Goal: Transaction & Acquisition: Purchase product/service

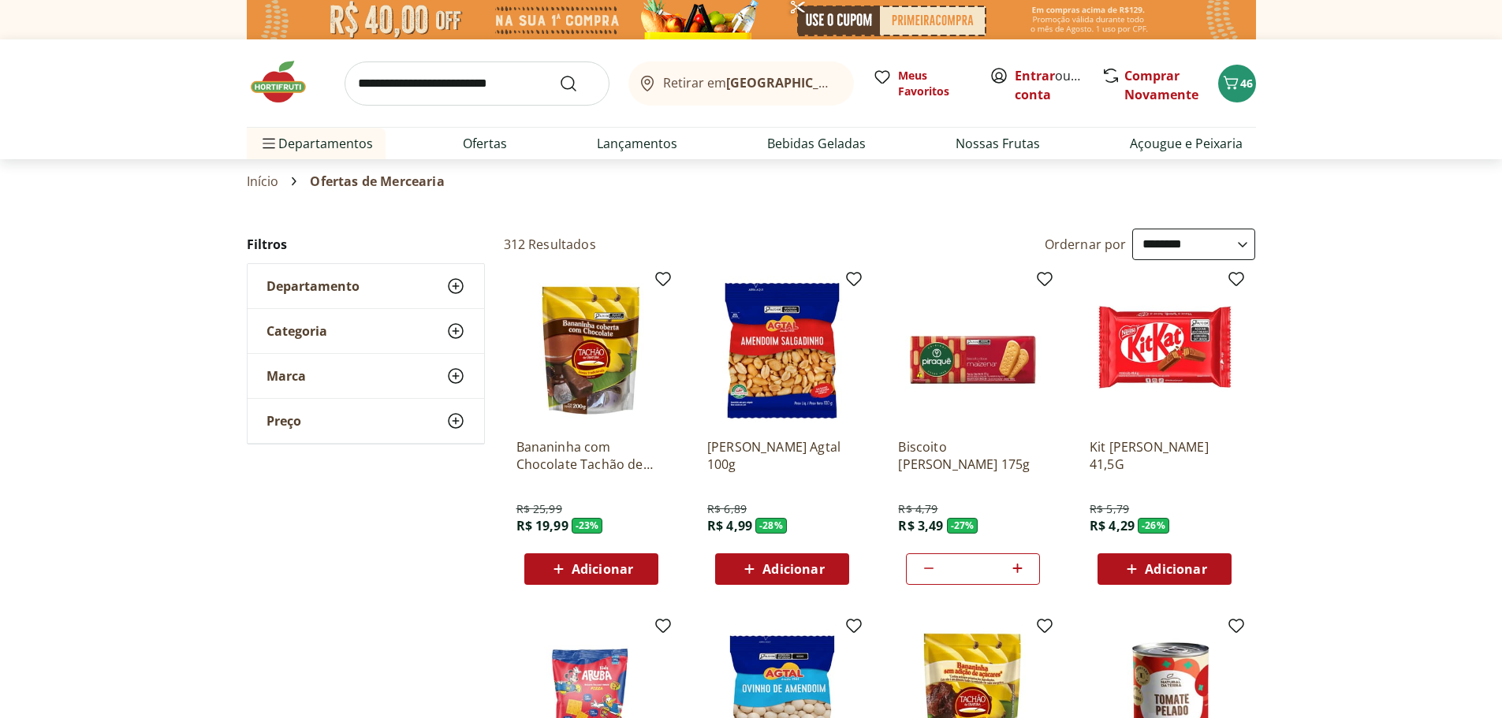
select select "**********"
click at [1242, 96] on button "28" at bounding box center [1237, 84] width 38 height 38
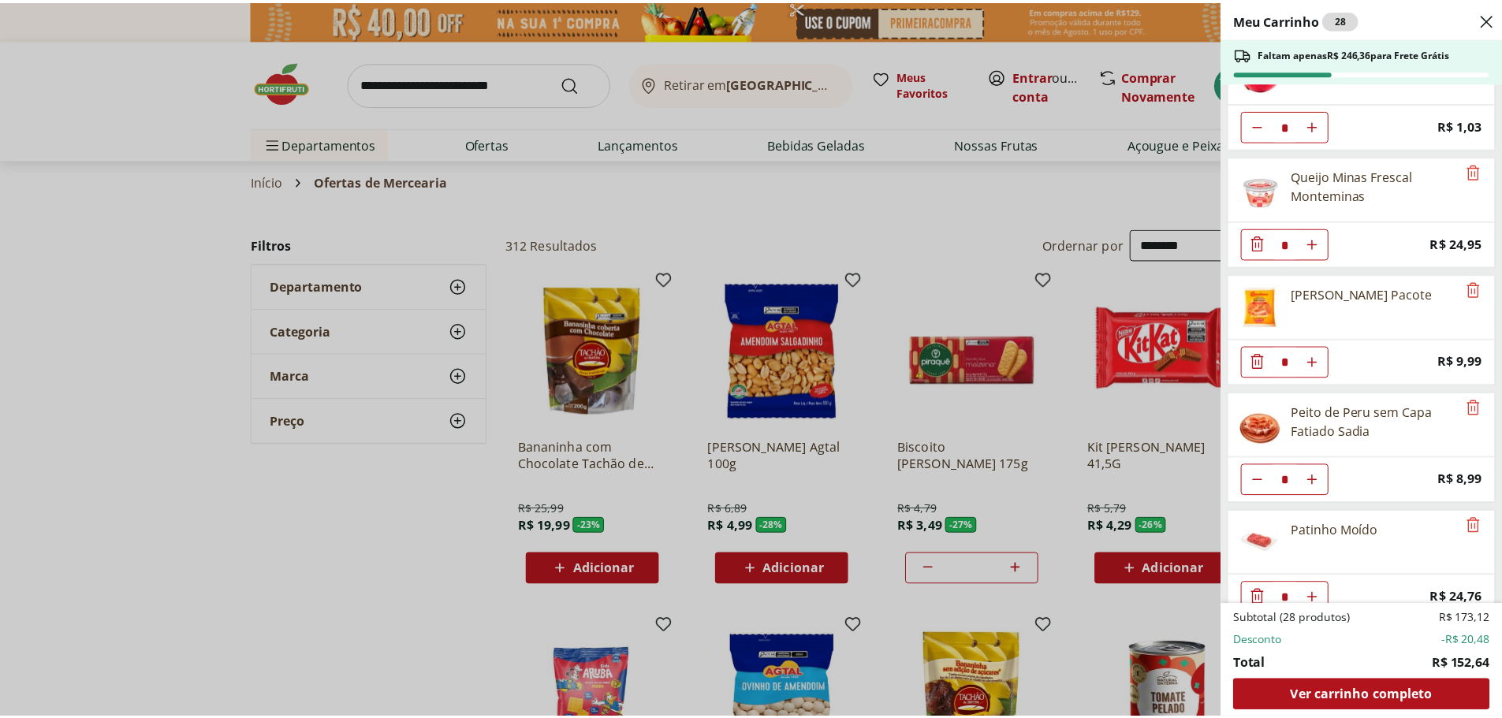
scroll to position [1376, 0]
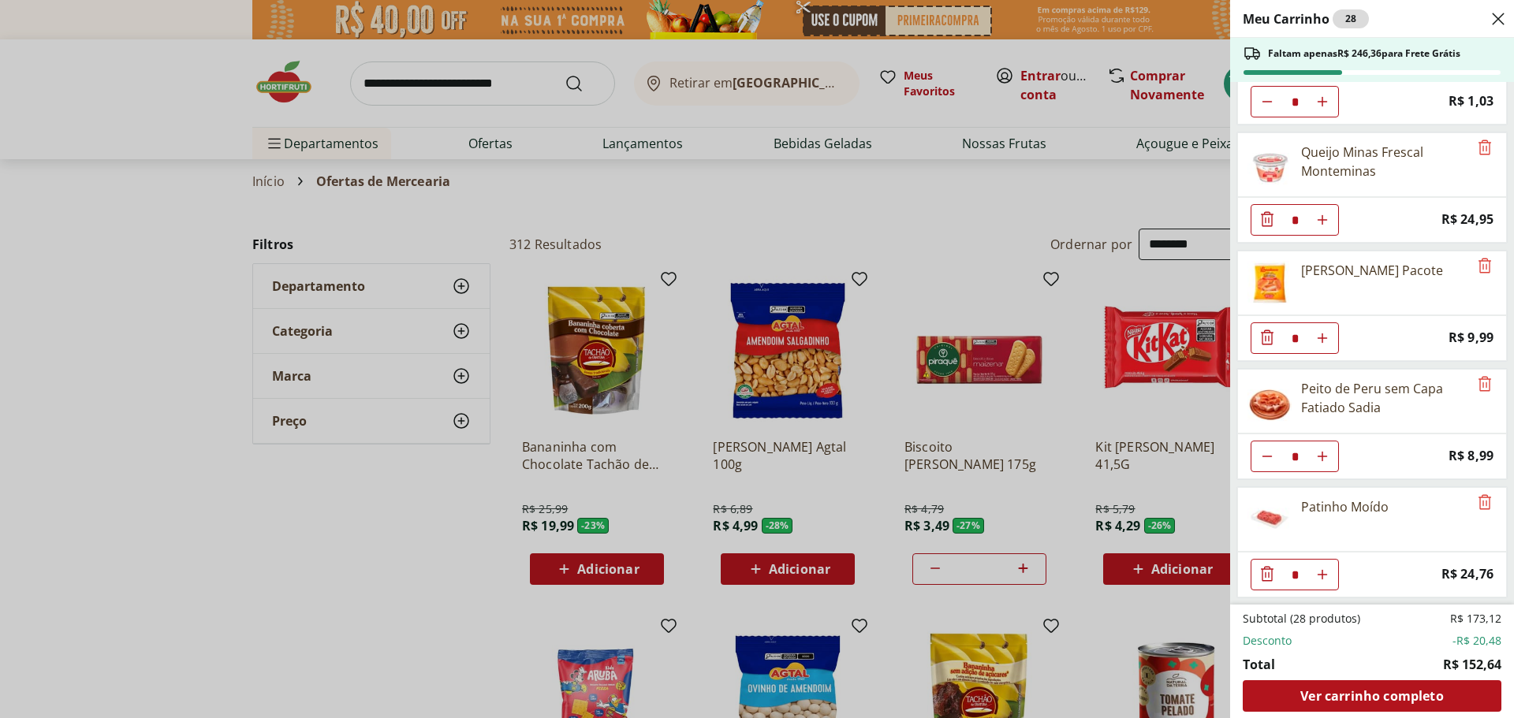
click at [437, 90] on div "Meu Carrinho 28 Faltam apenas R$ 246,36 para Frete Grátis Morango Bandeja 250g …" at bounding box center [757, 359] width 1514 height 718
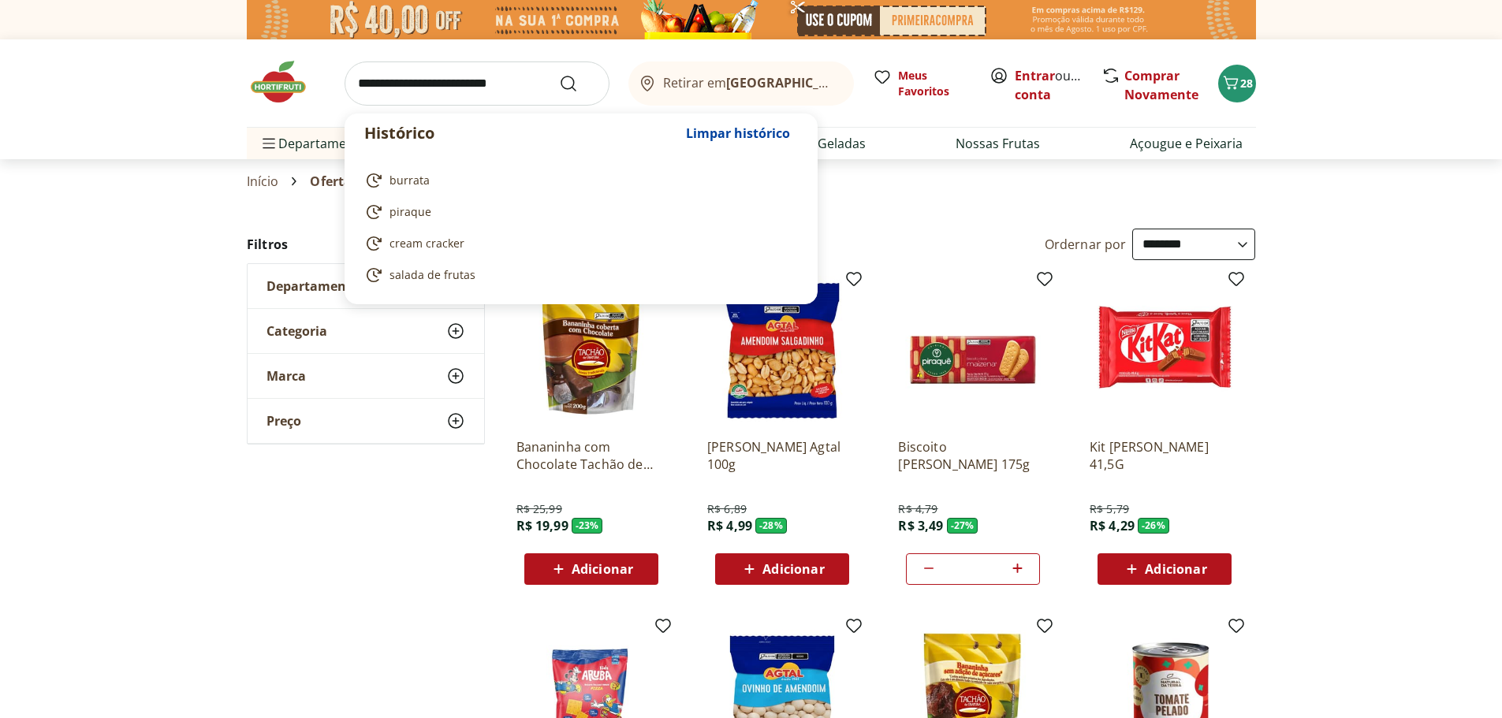
click at [438, 82] on input "search" at bounding box center [477, 84] width 265 height 44
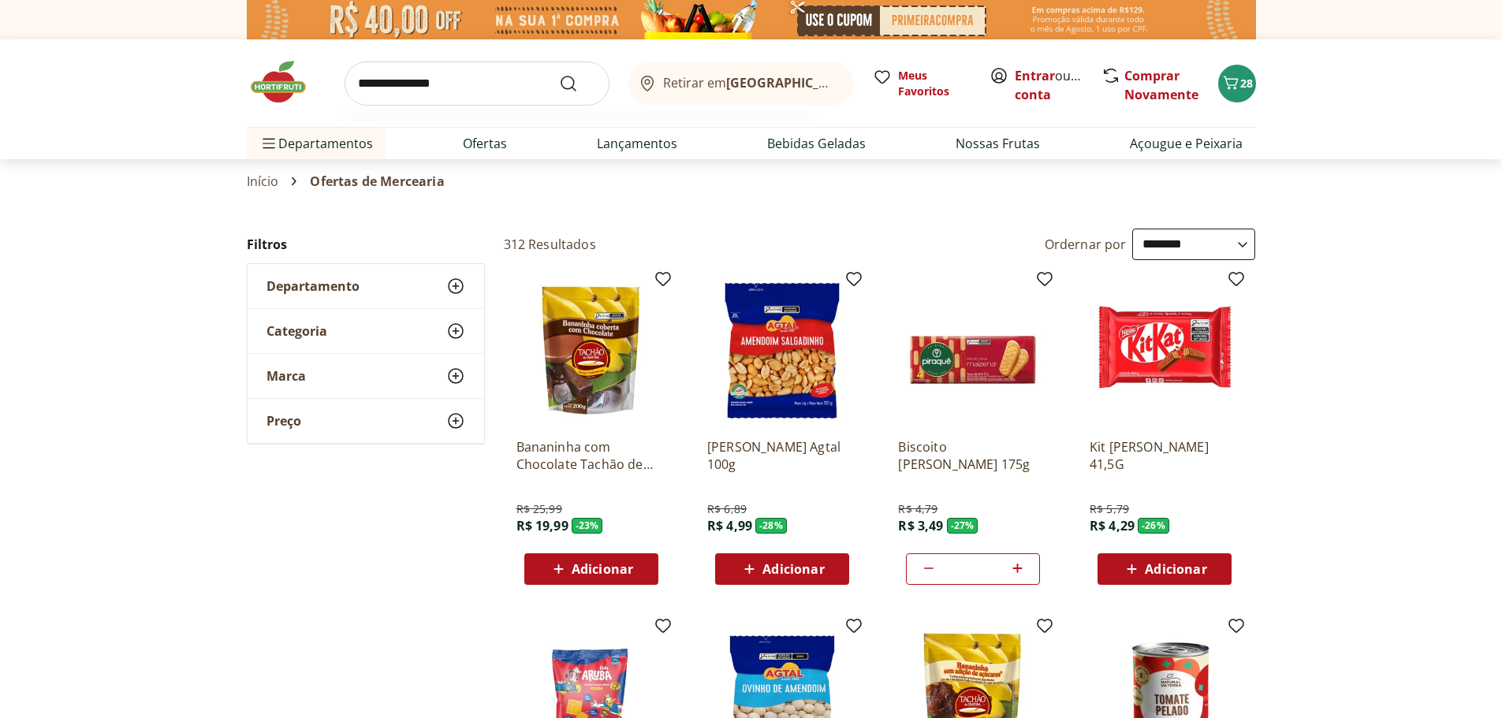
type input "**********"
click at [559, 74] on button "Submit Search" at bounding box center [578, 83] width 38 height 19
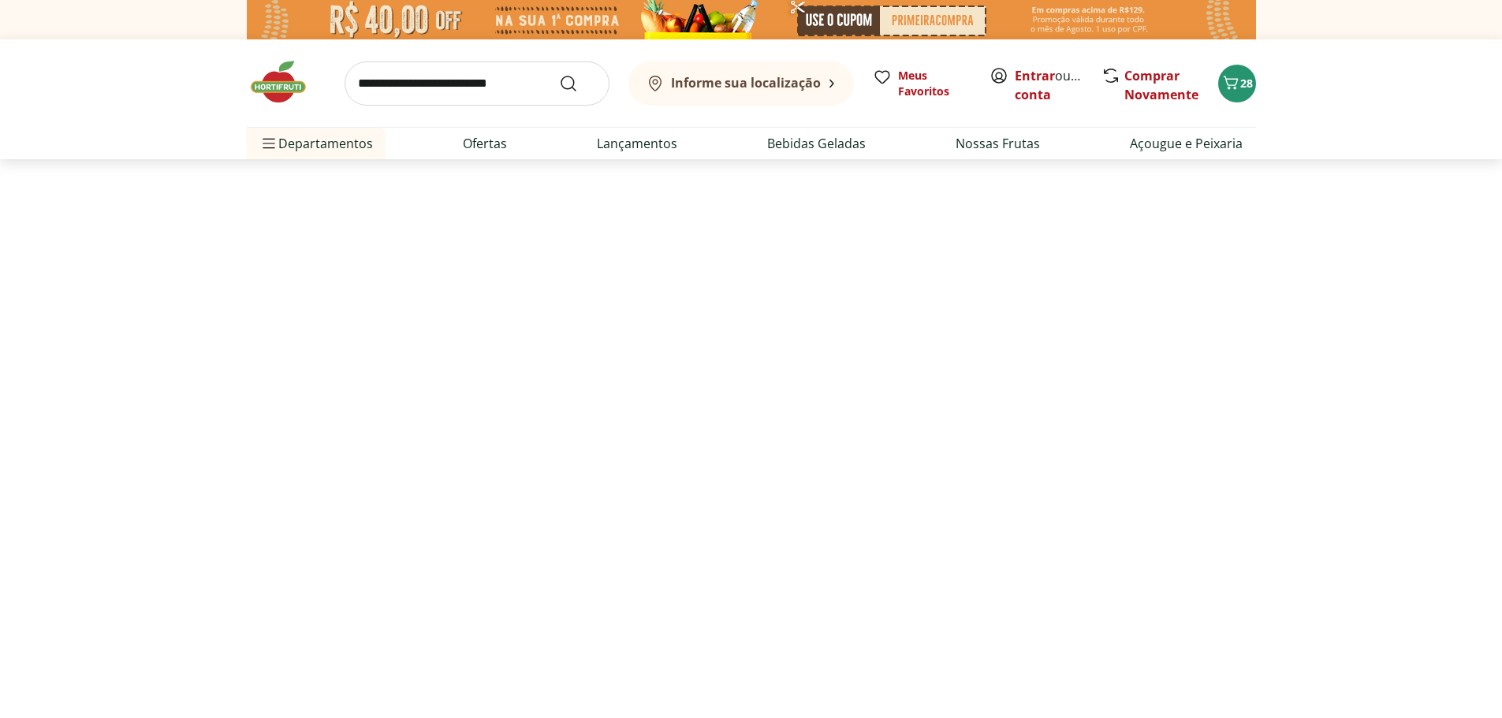
select select "**********"
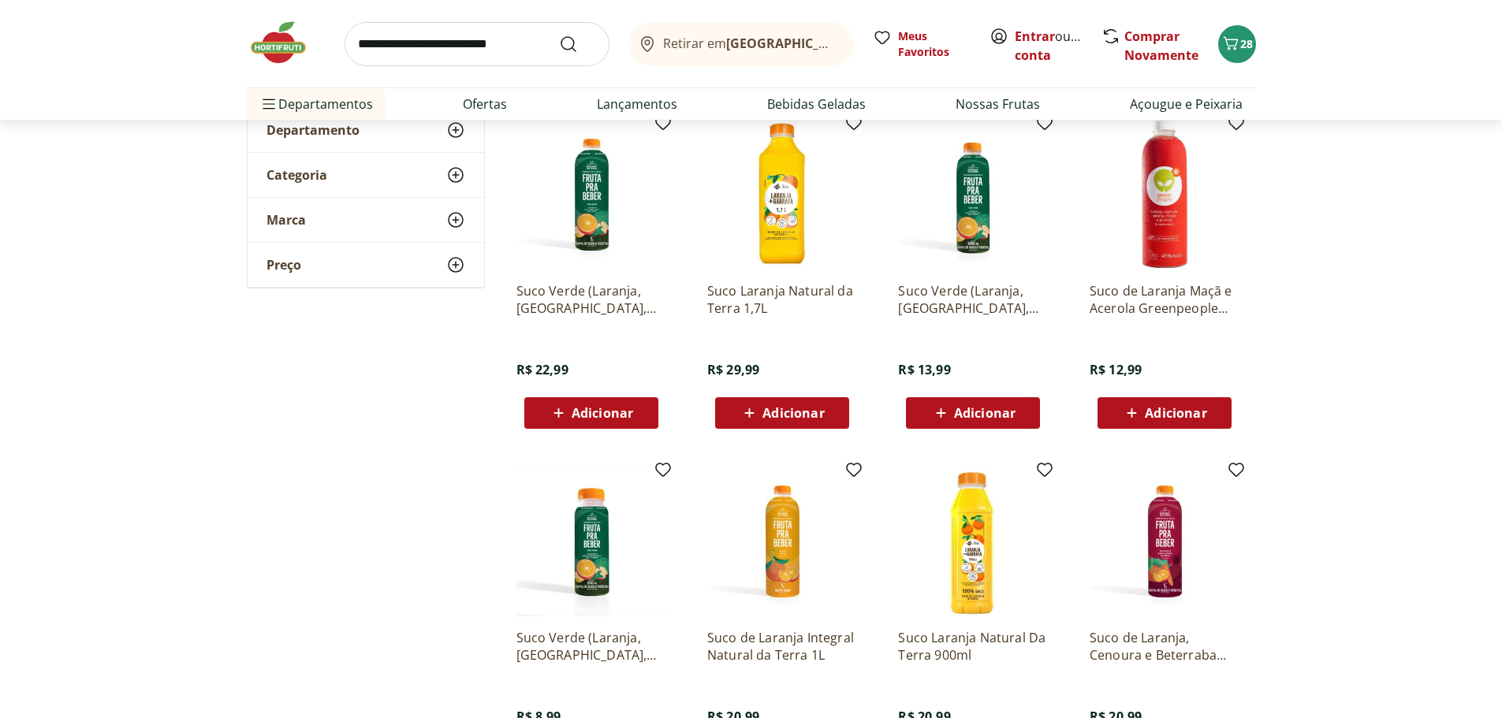
scroll to position [237, 0]
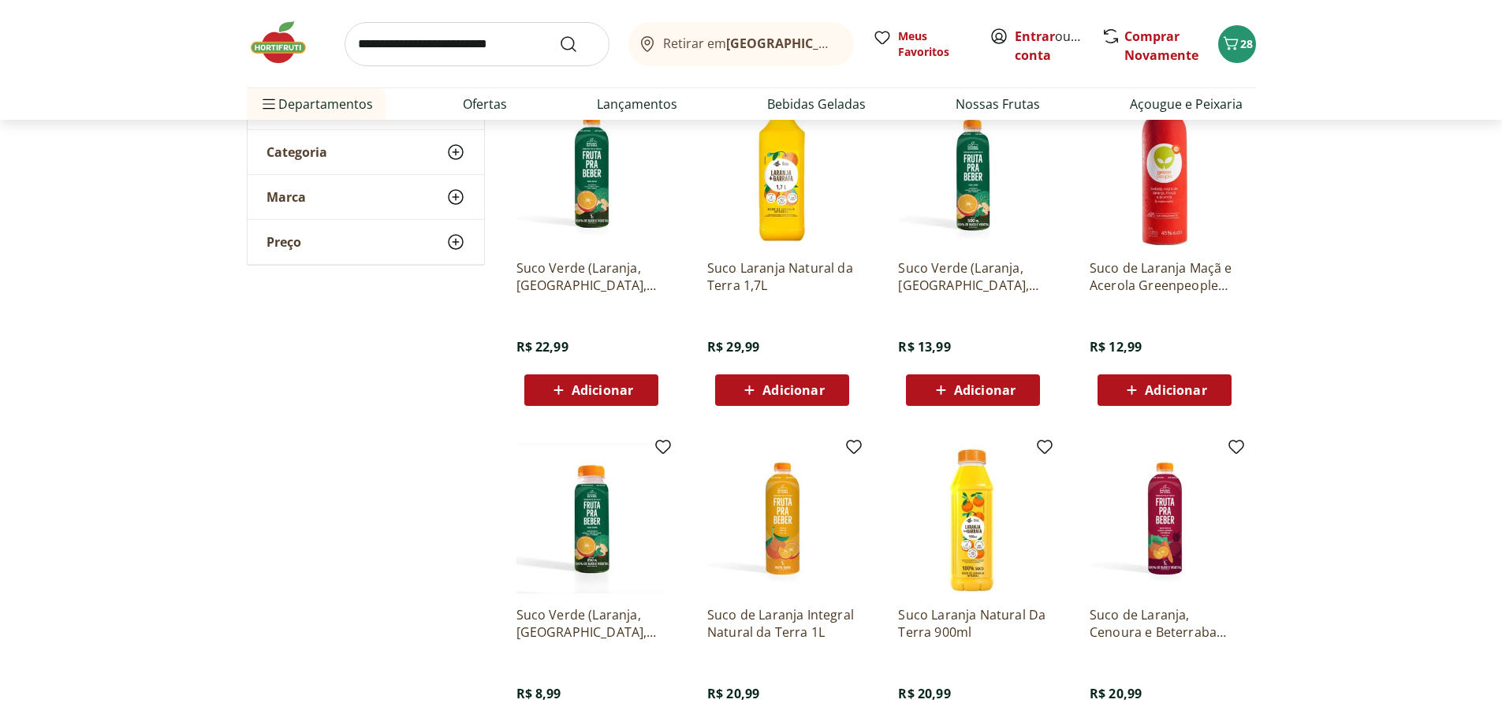
click at [763, 387] on span "Adicionar" at bounding box center [794, 390] width 62 height 13
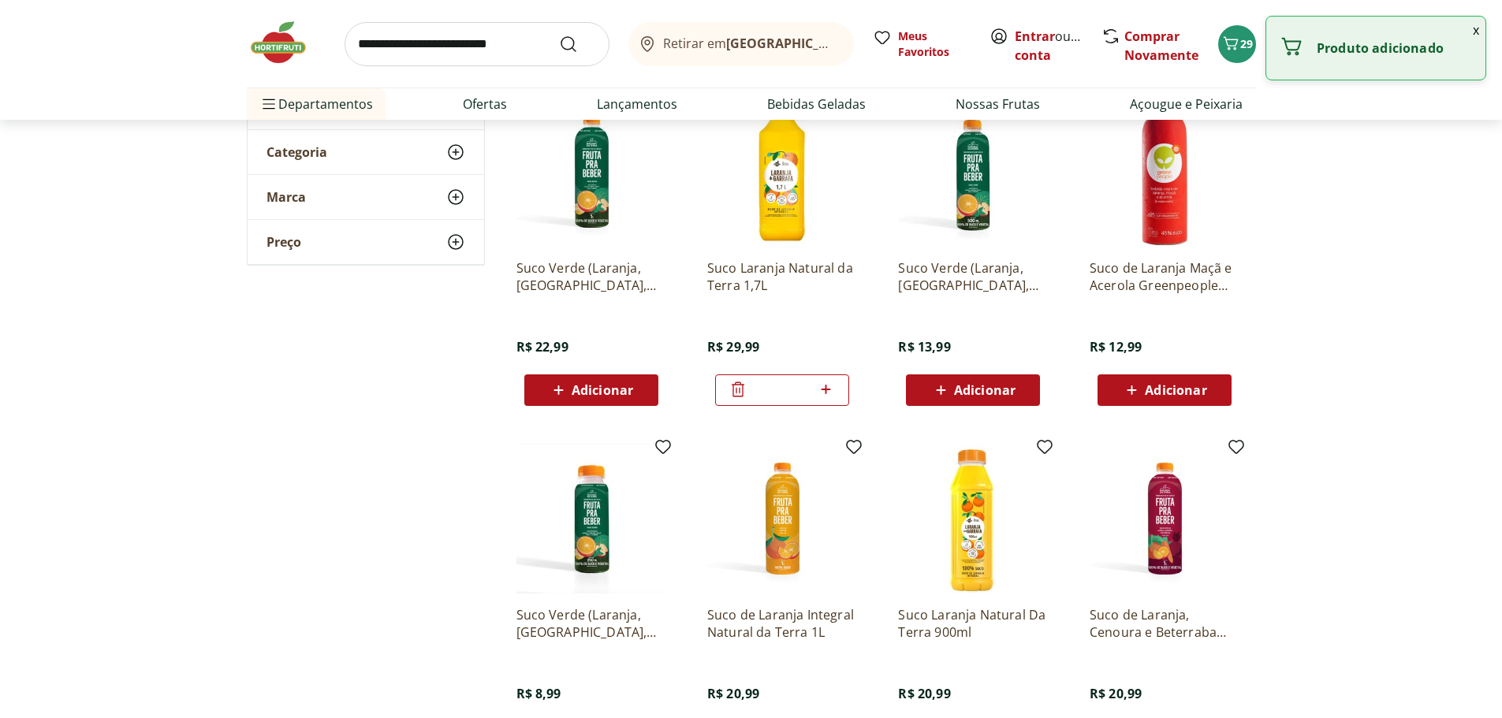
click at [829, 393] on icon at bounding box center [826, 389] width 20 height 19
type input "*"
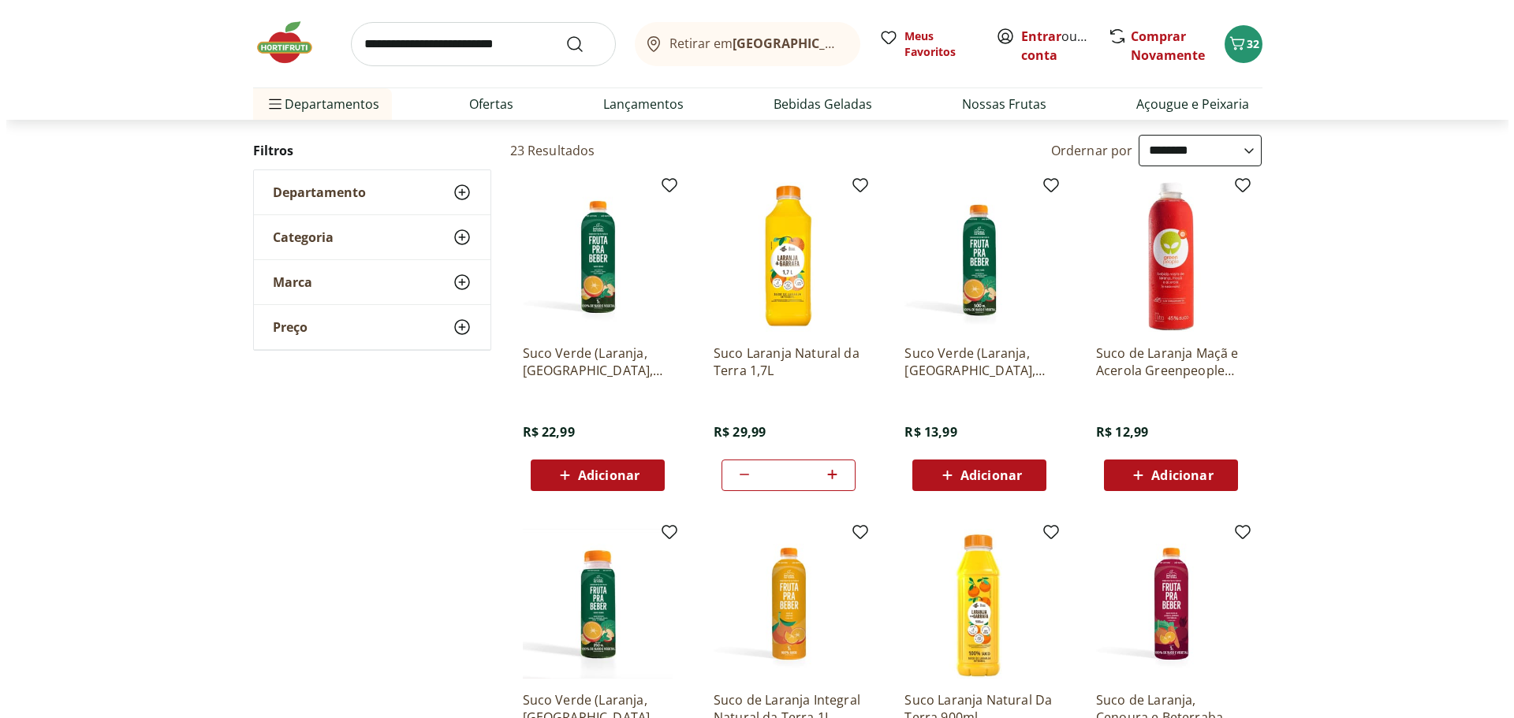
scroll to position [0, 0]
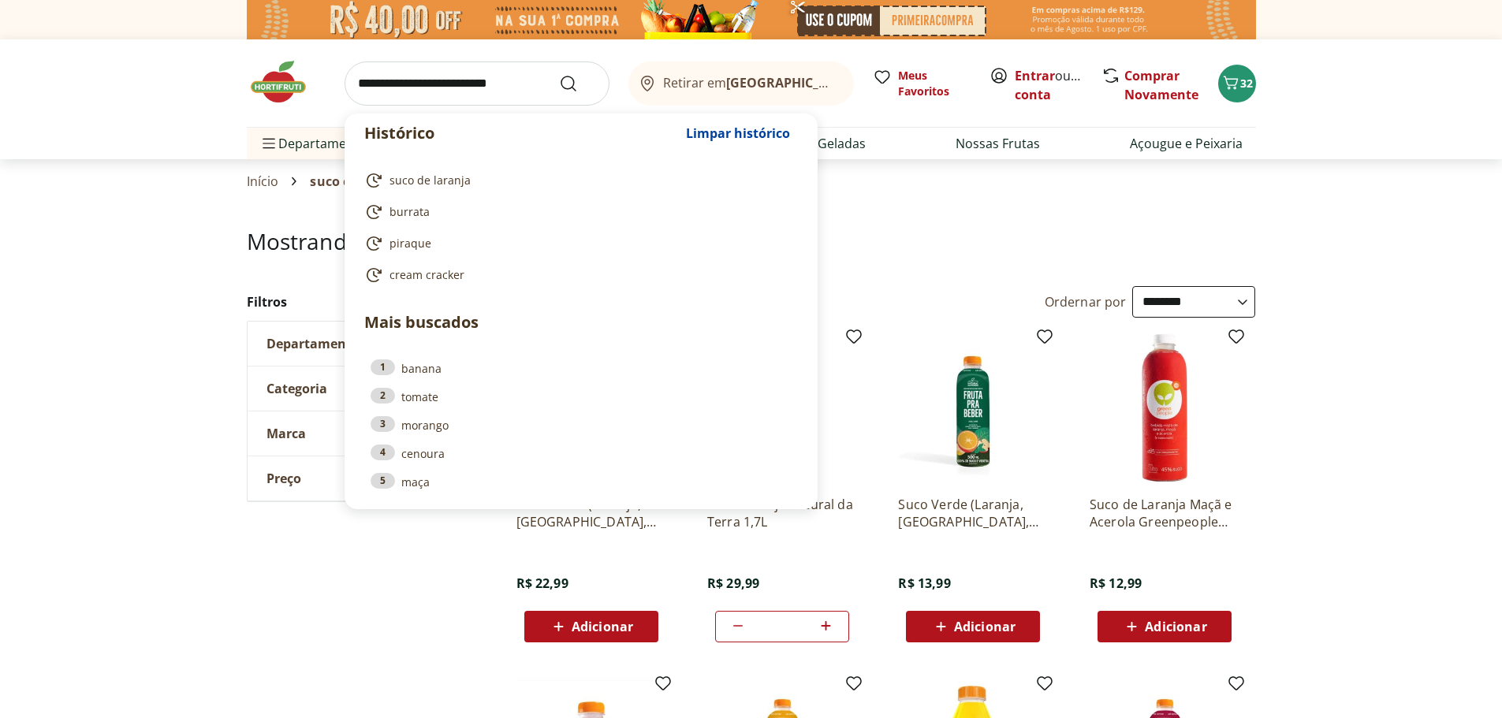
click at [408, 85] on input "search" at bounding box center [477, 84] width 265 height 44
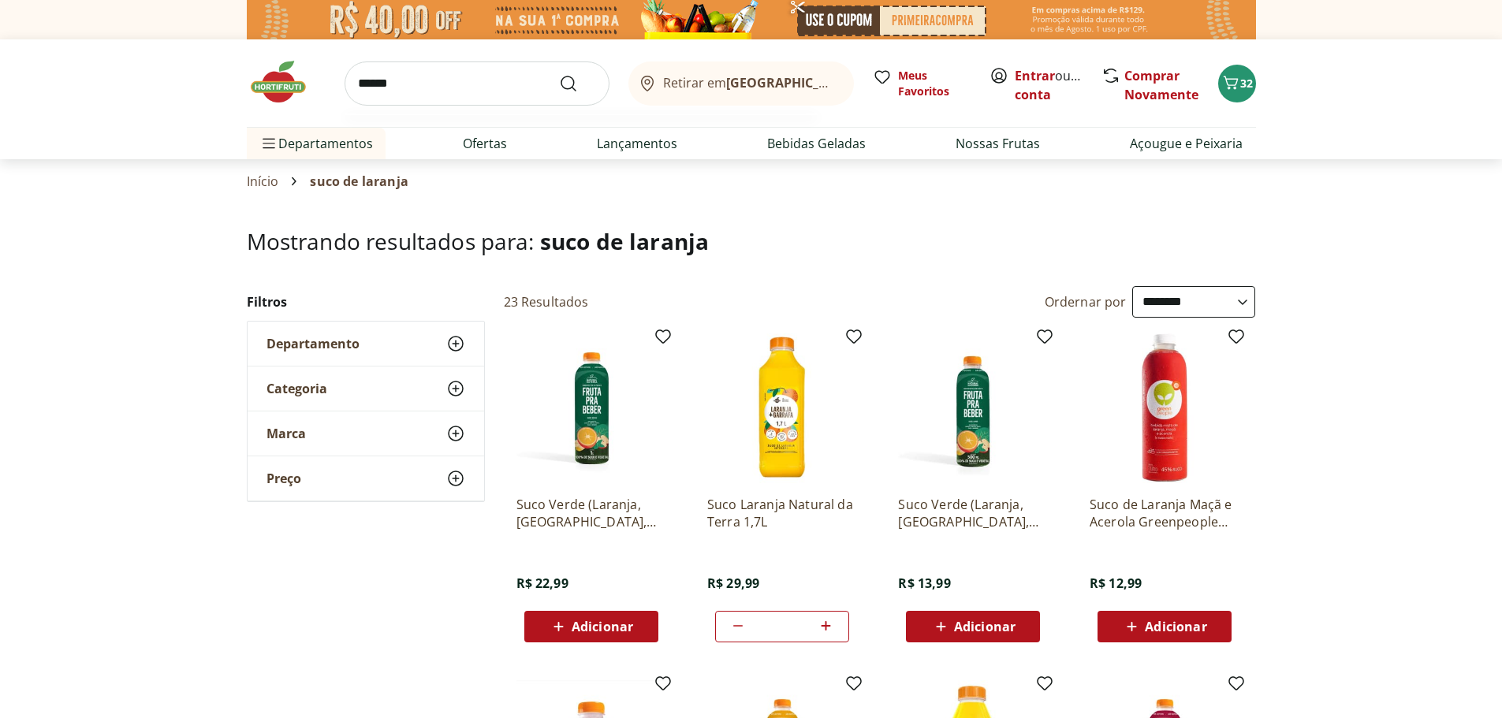
type input "*******"
click button "Submit Search" at bounding box center [578, 83] width 38 height 19
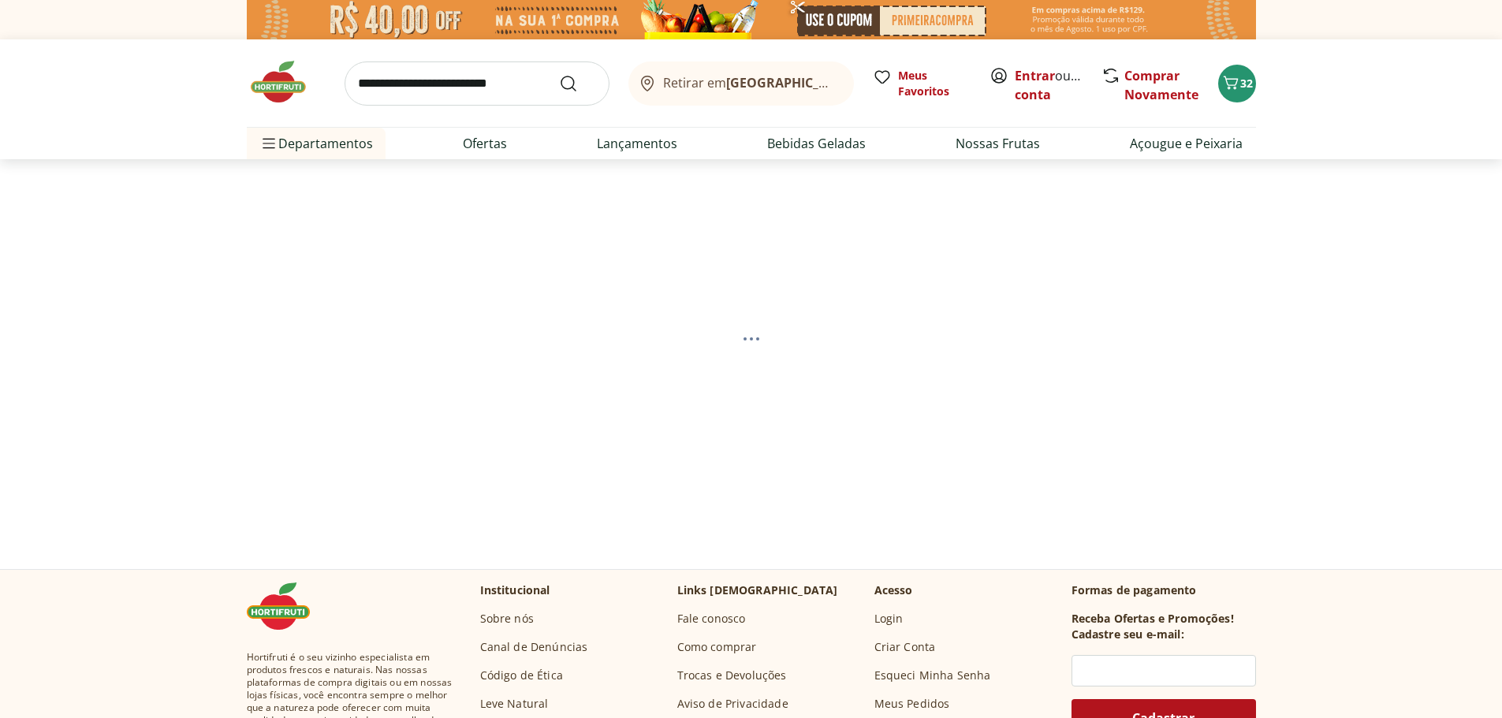
select select "**********"
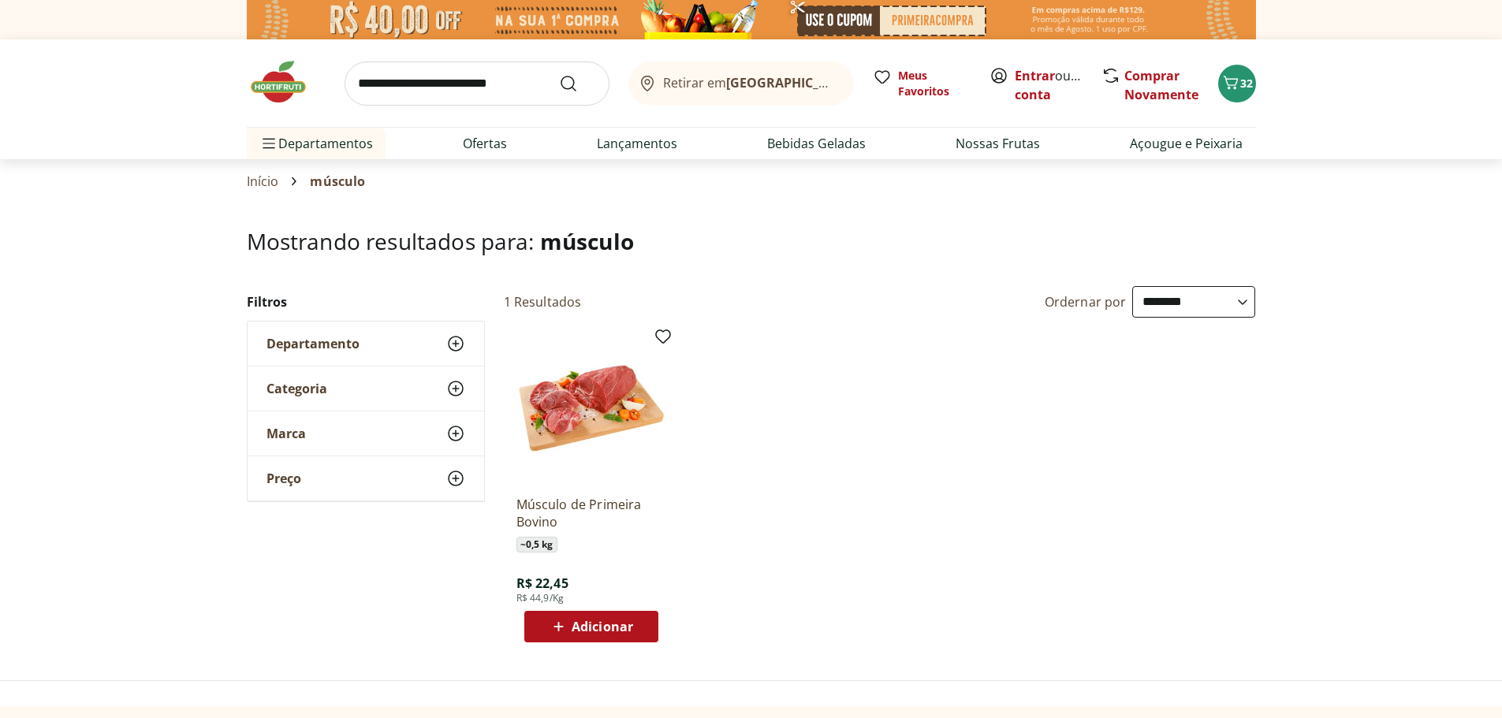
click at [602, 625] on span "Adicionar" at bounding box center [603, 627] width 62 height 13
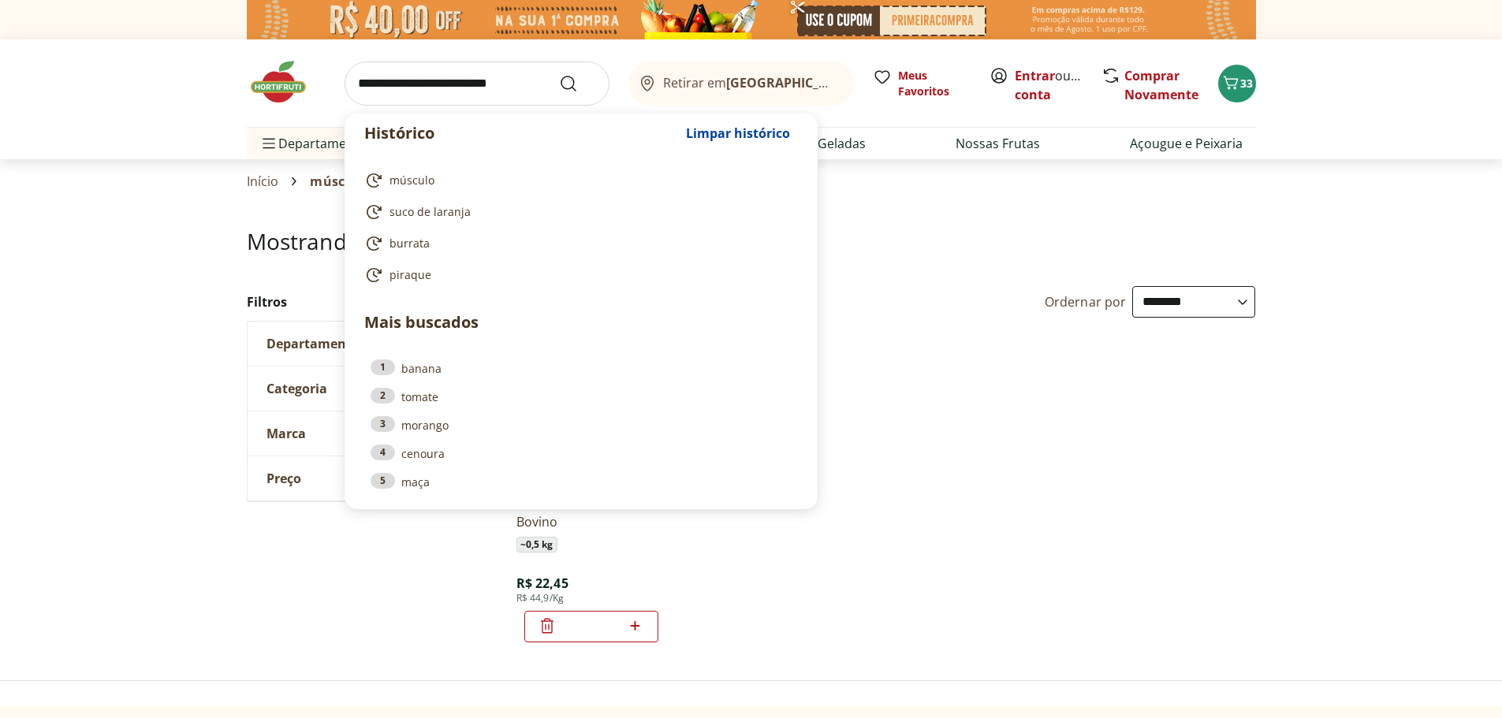
click at [456, 81] on input "search" at bounding box center [477, 84] width 265 height 44
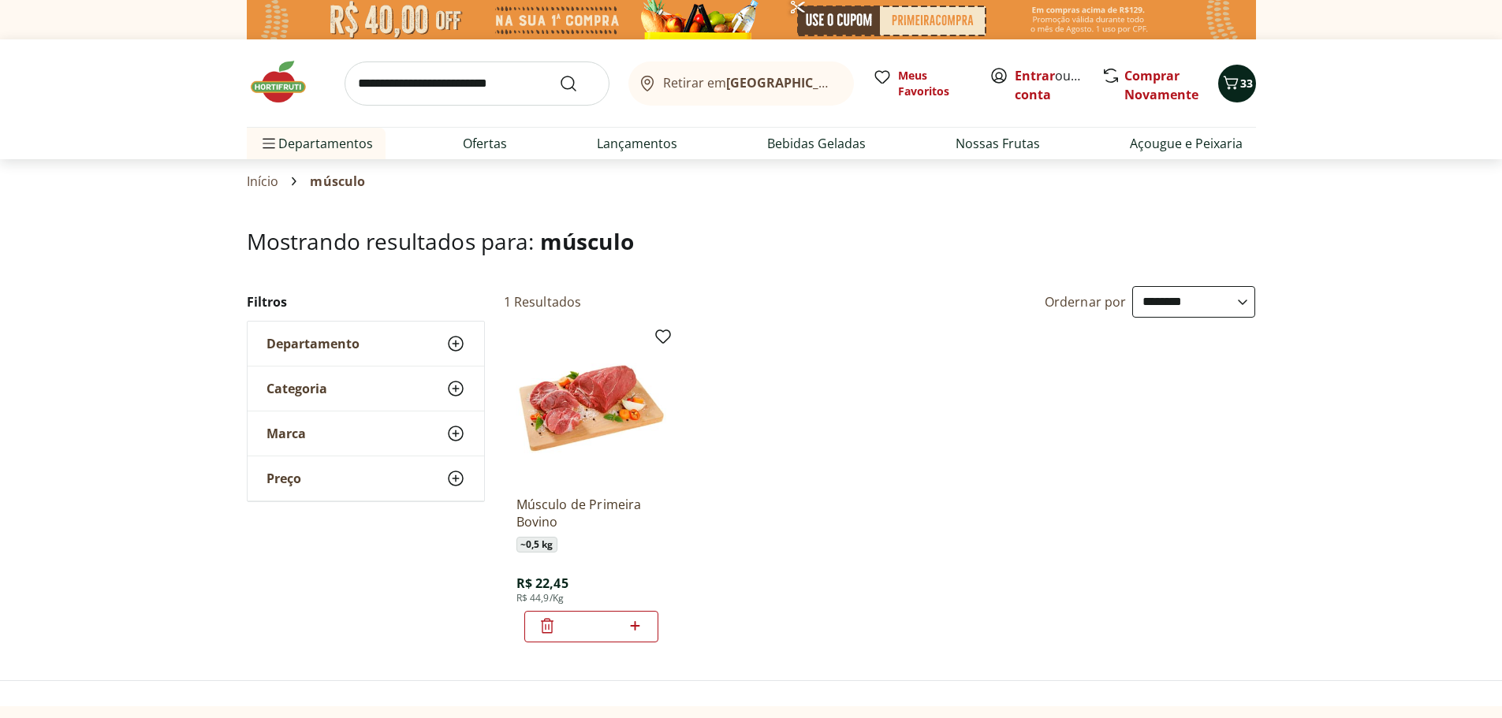
click at [1246, 91] on button "33" at bounding box center [1237, 84] width 38 height 38
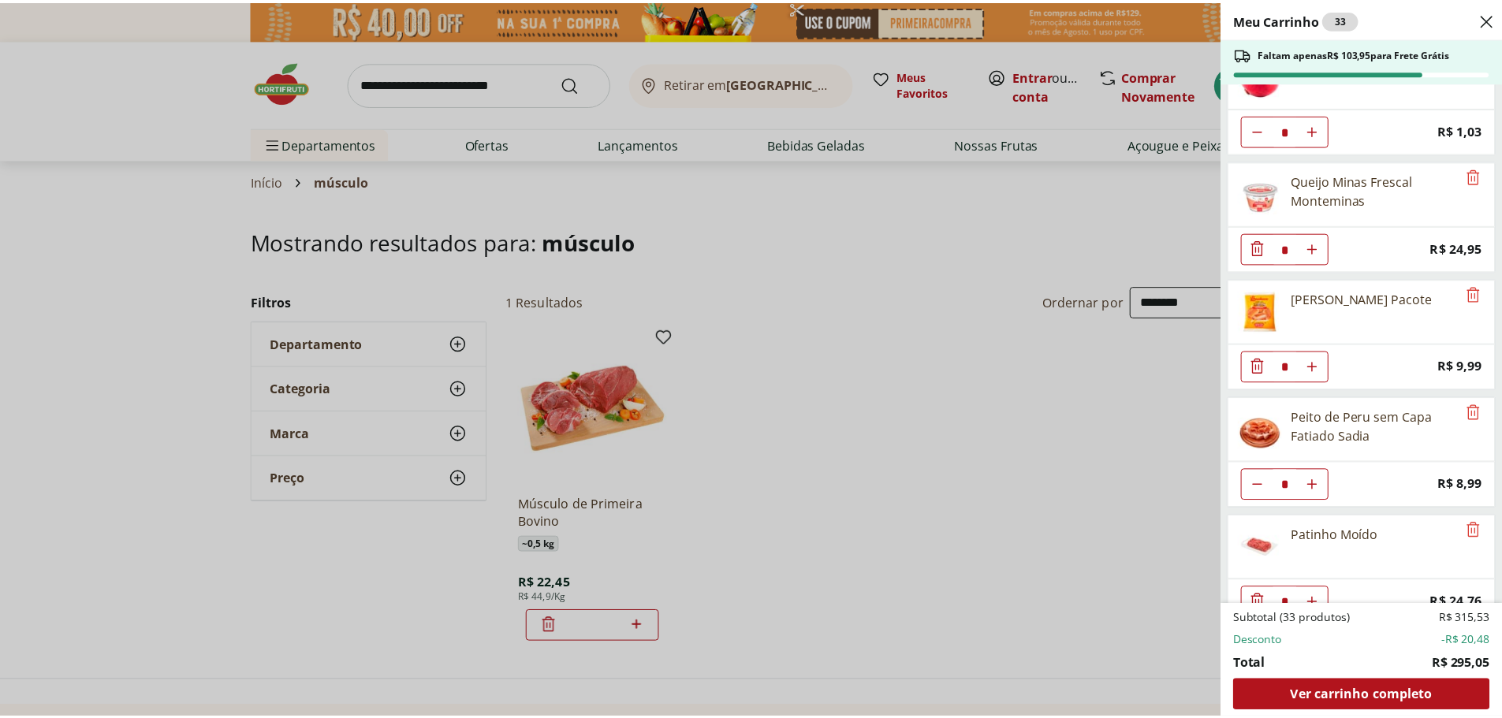
scroll to position [1613, 0]
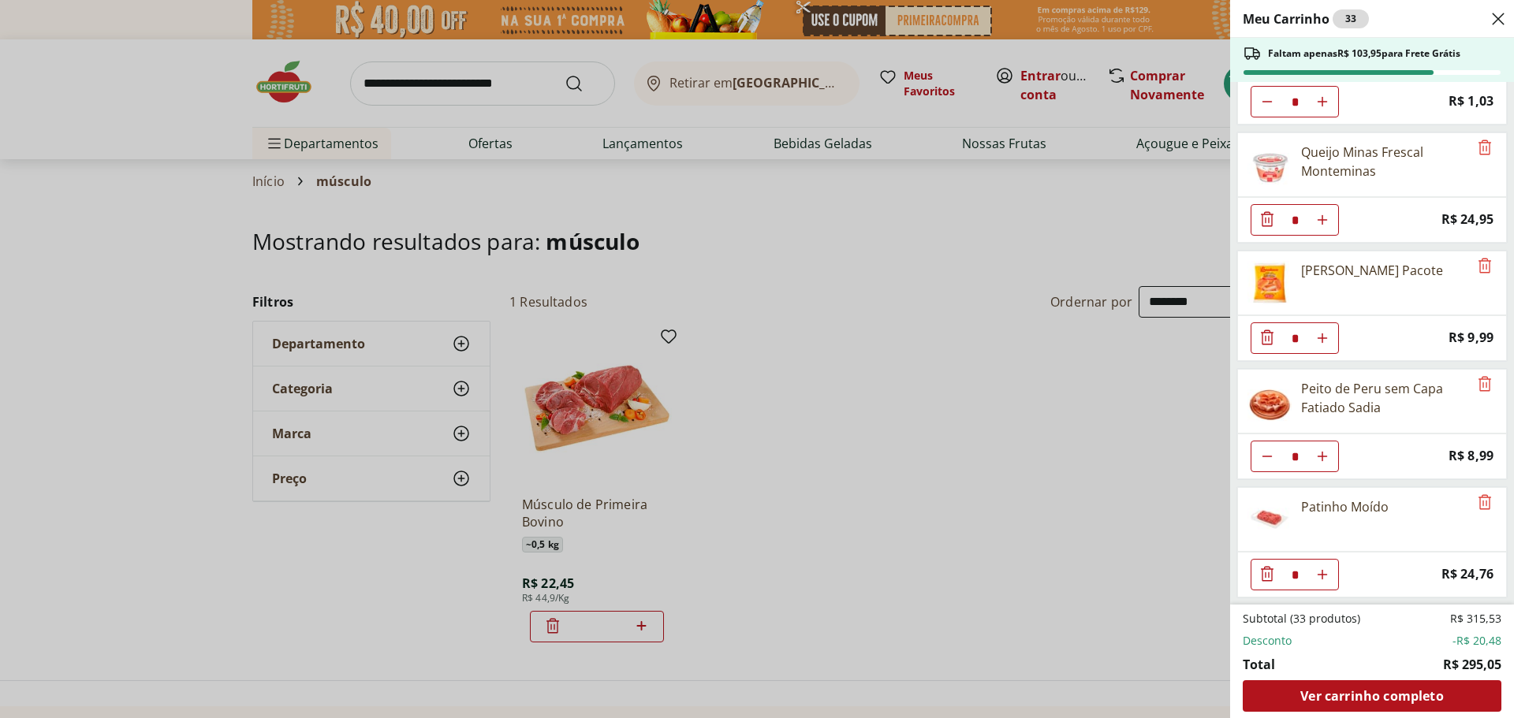
click at [282, 92] on div "Meu Carrinho 33 Faltam apenas R$ 103,95 para Frete Grátis Suco Laranja Natural …" at bounding box center [757, 359] width 1514 height 718
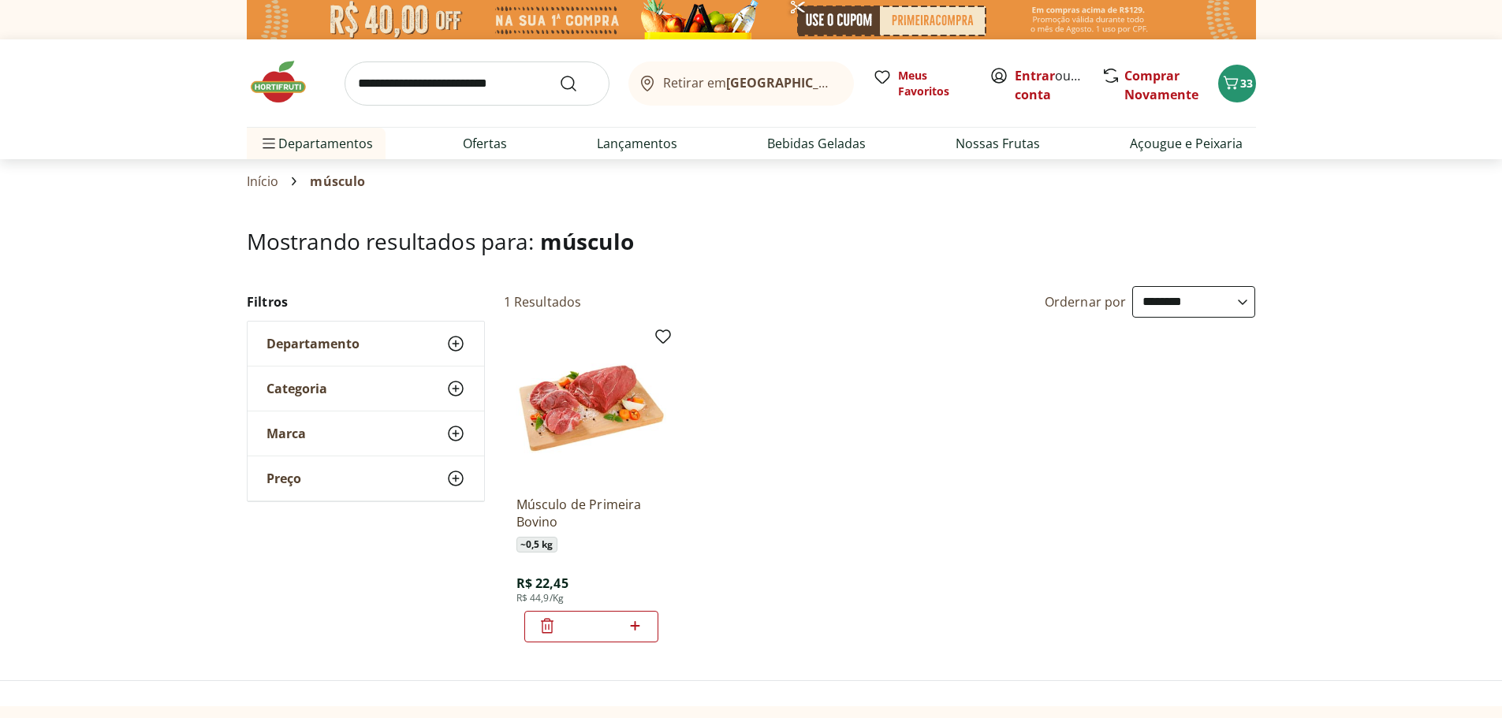
click at [282, 92] on img at bounding box center [286, 81] width 79 height 47
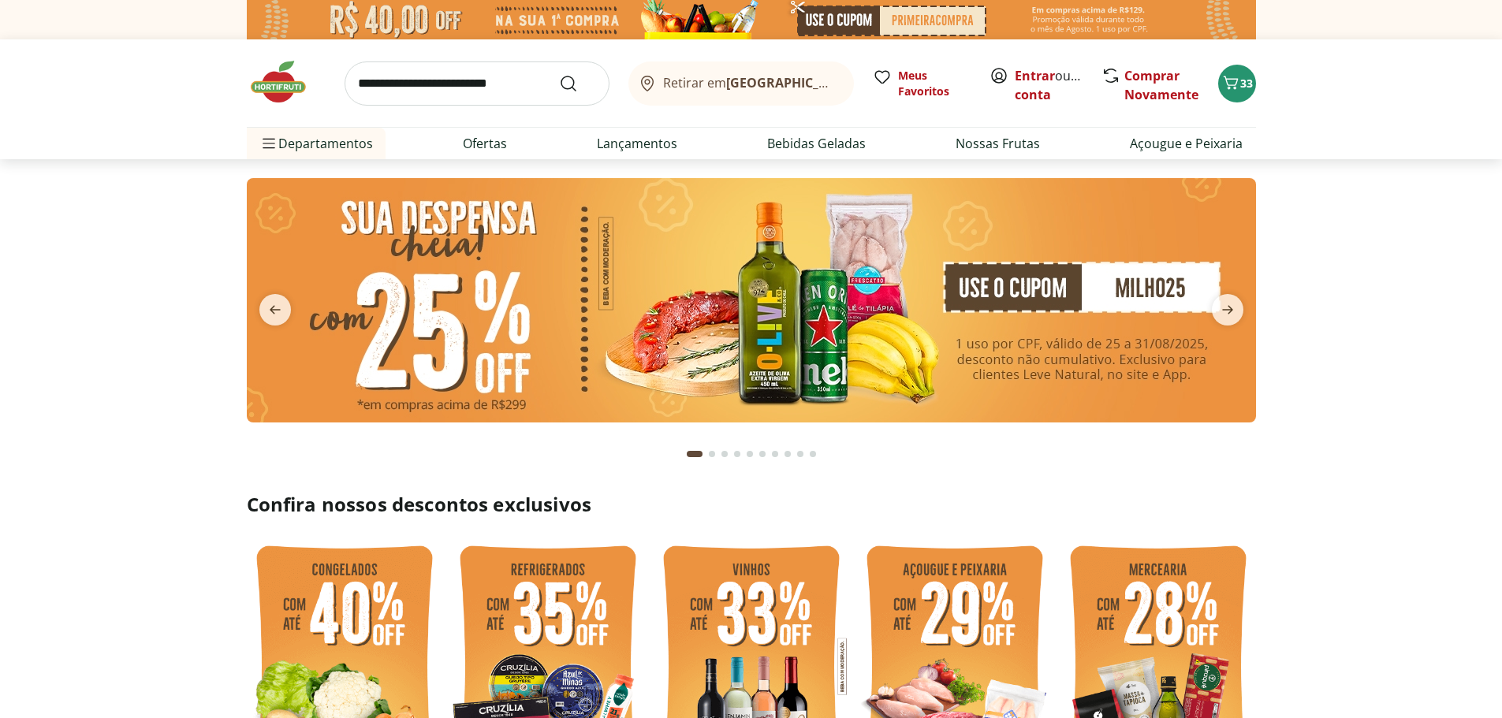
click at [487, 86] on input "search" at bounding box center [477, 84] width 265 height 44
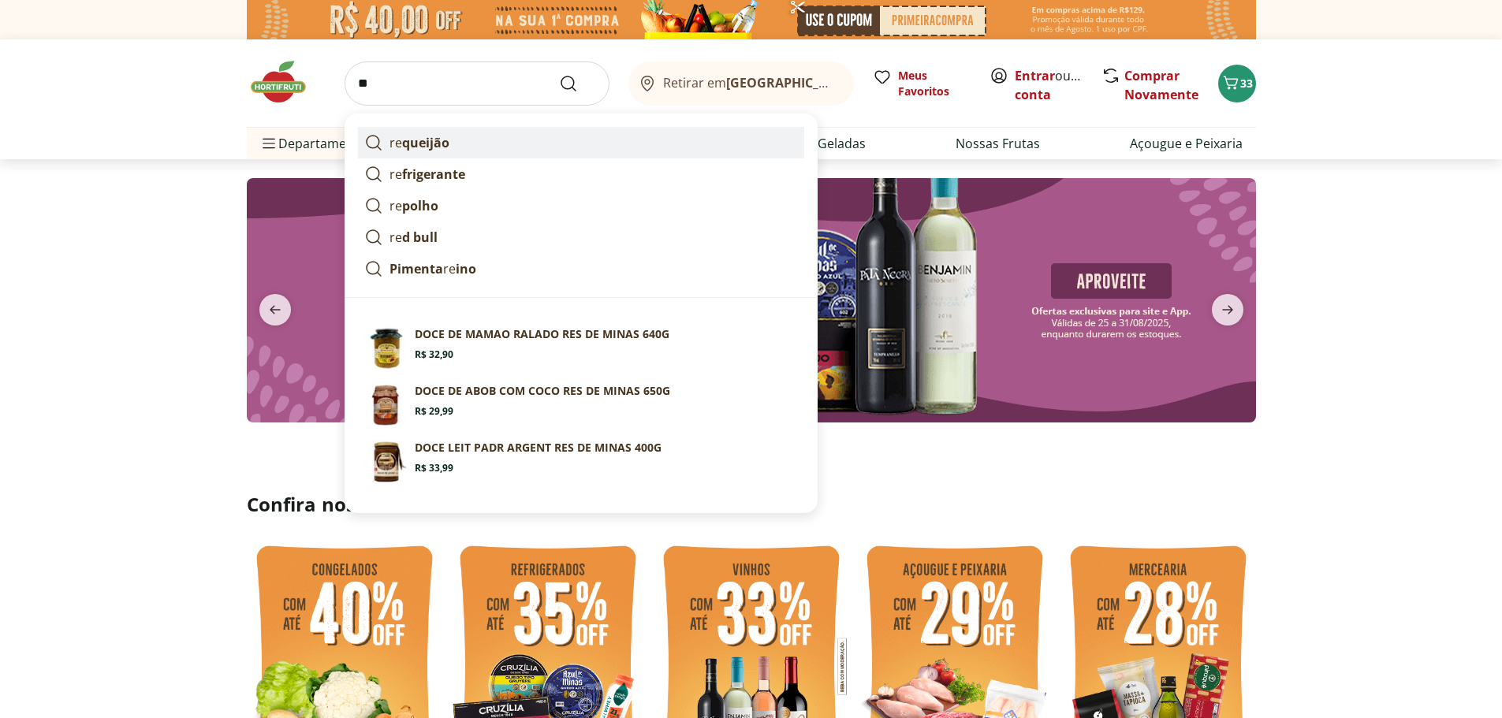
click at [427, 150] on strong "queijão" at bounding box center [425, 142] width 47 height 17
type input "*********"
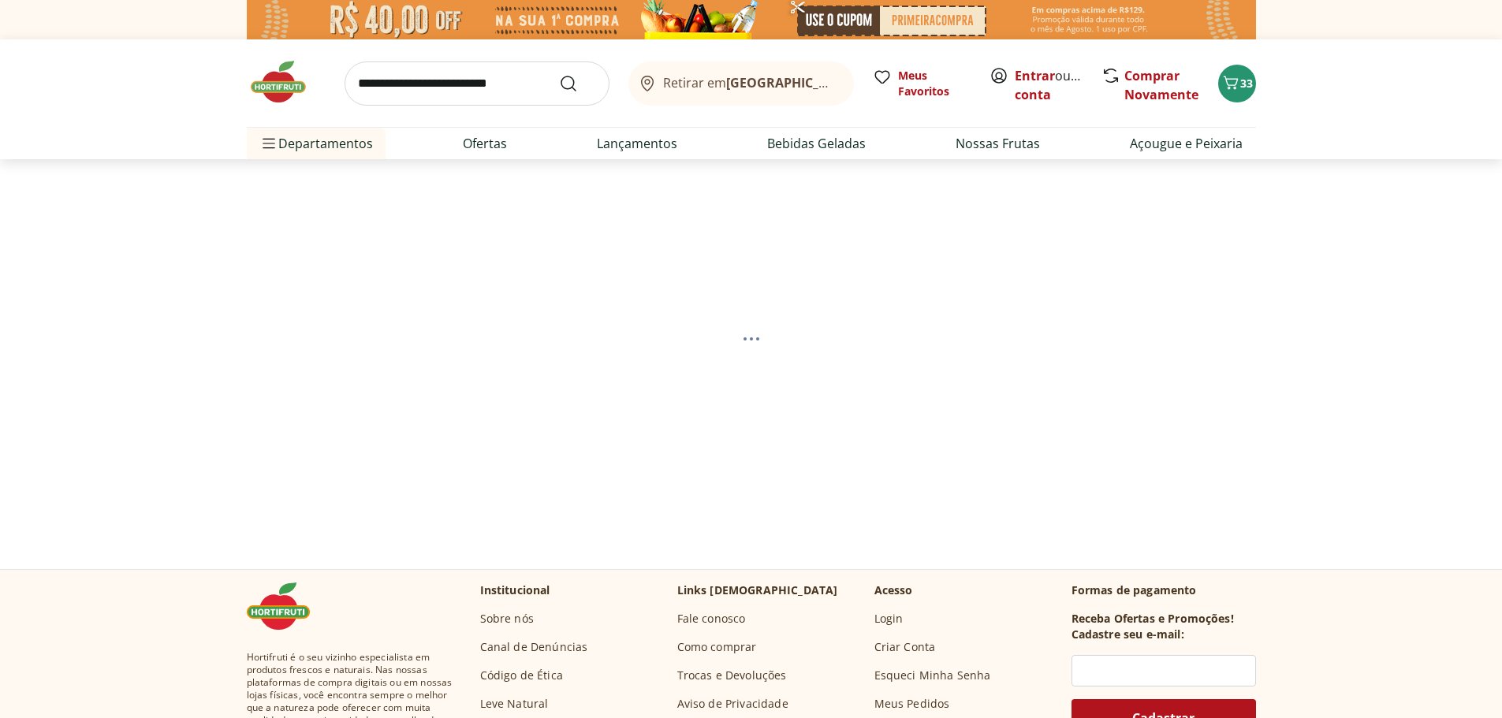
select select "**********"
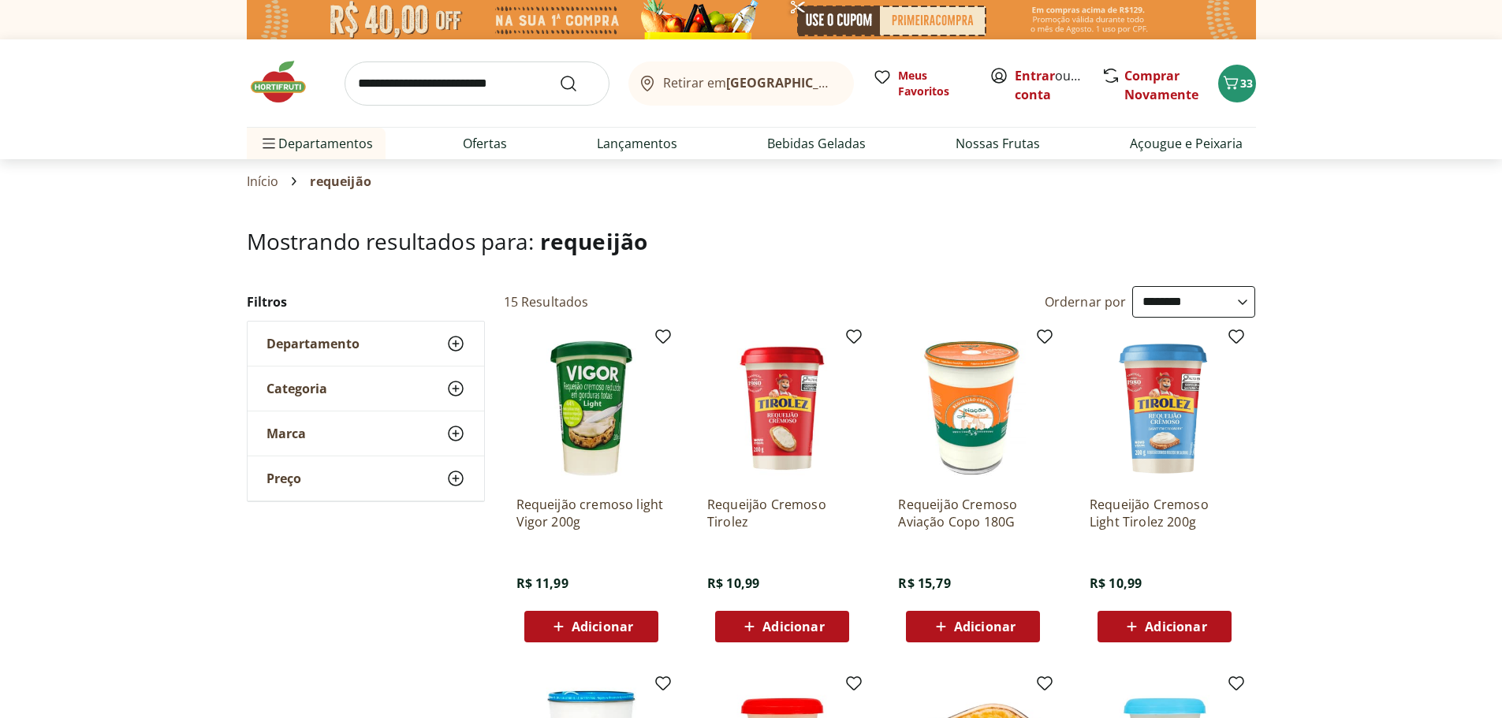
scroll to position [237, 0]
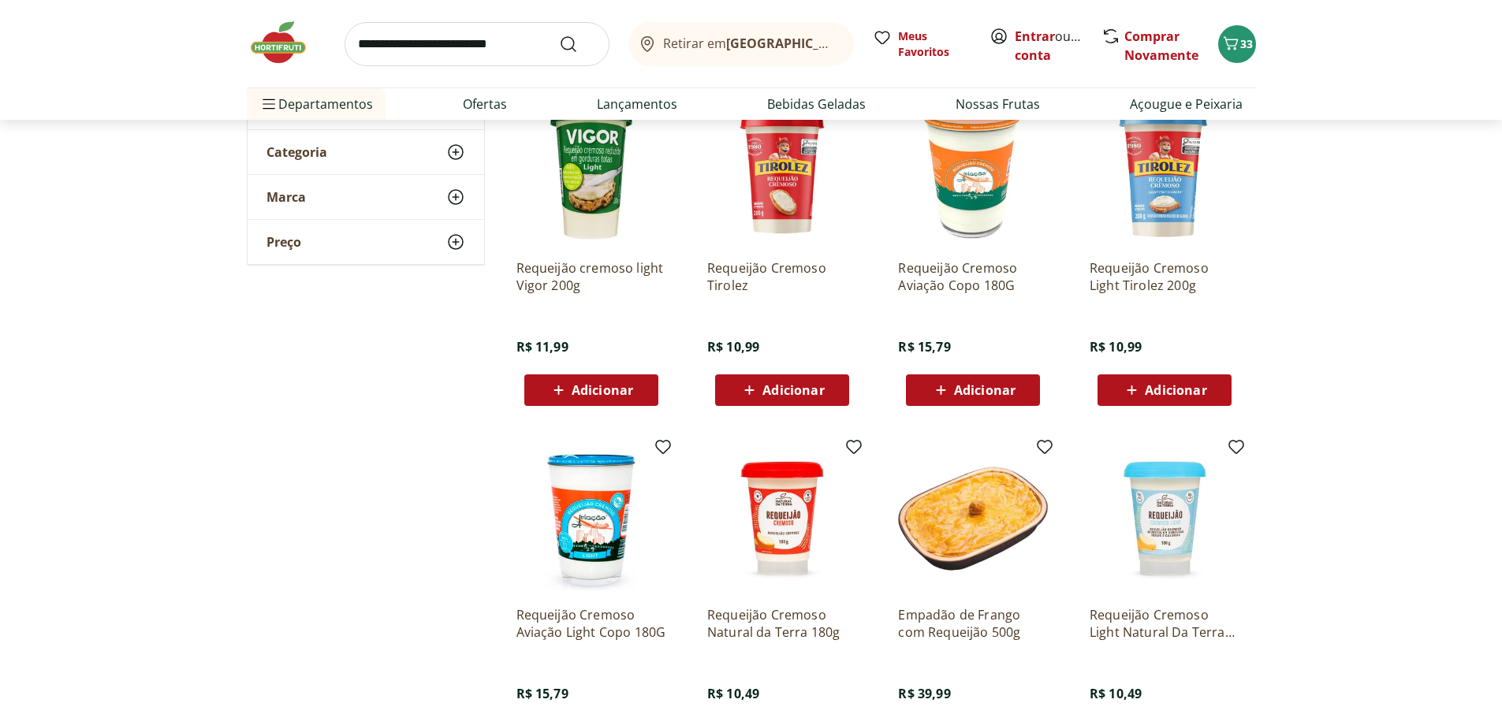
click at [606, 391] on span "Adicionar" at bounding box center [603, 390] width 62 height 13
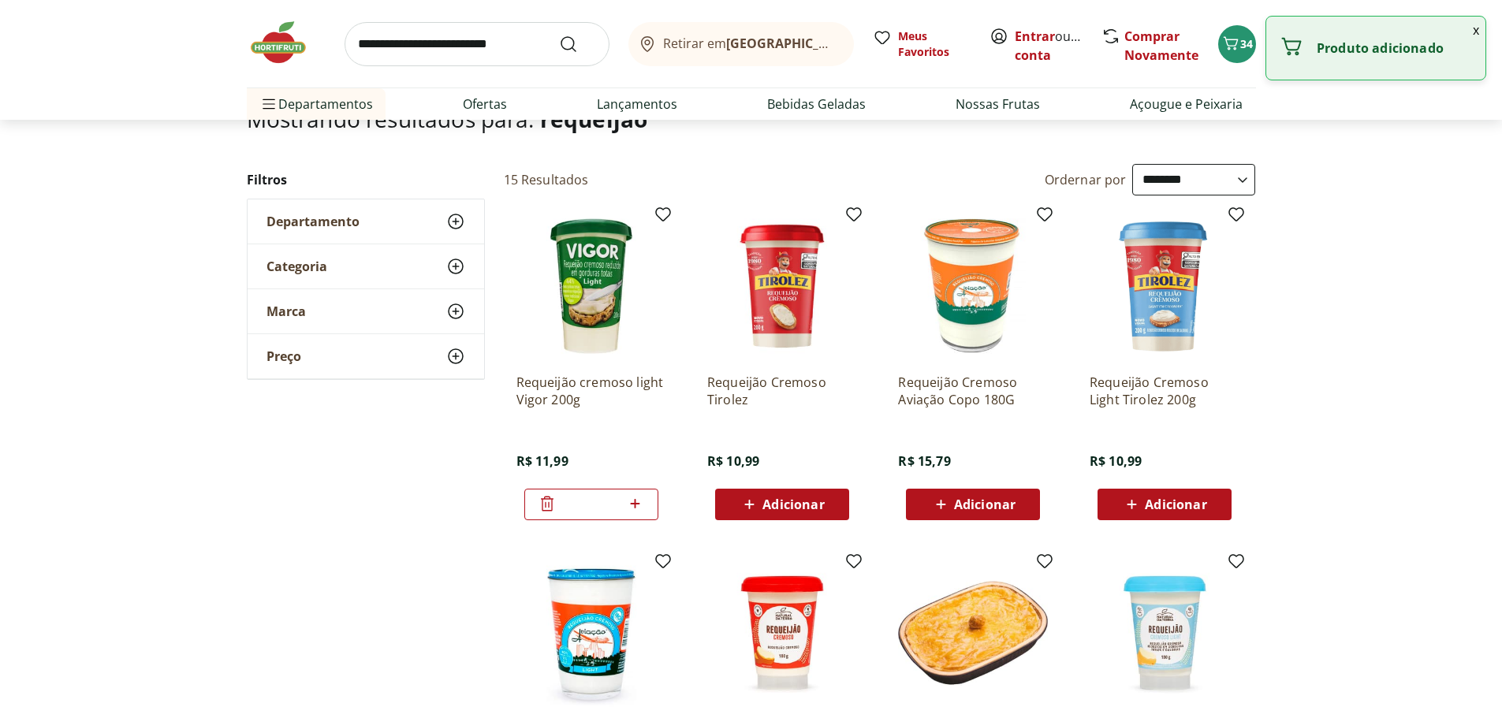
scroll to position [0, 0]
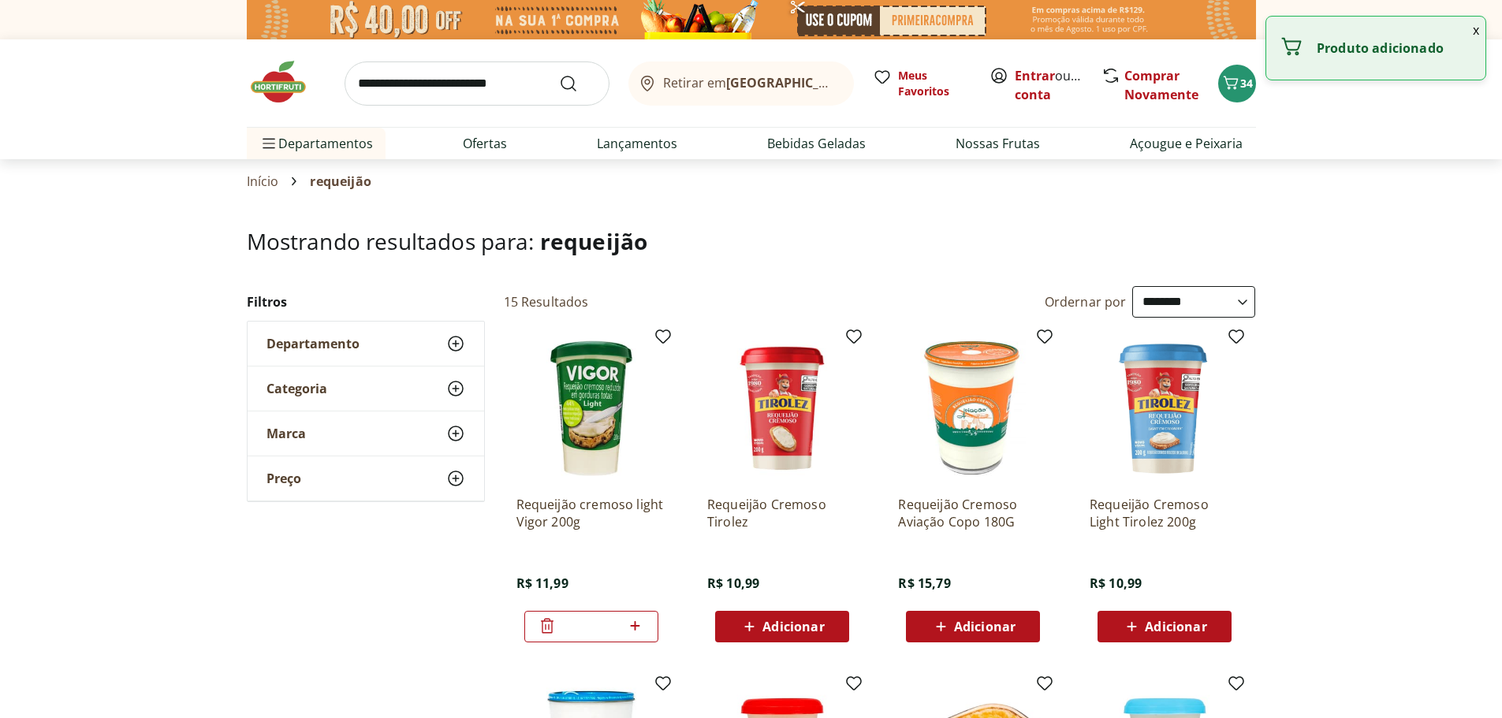
click at [277, 78] on img at bounding box center [286, 81] width 79 height 47
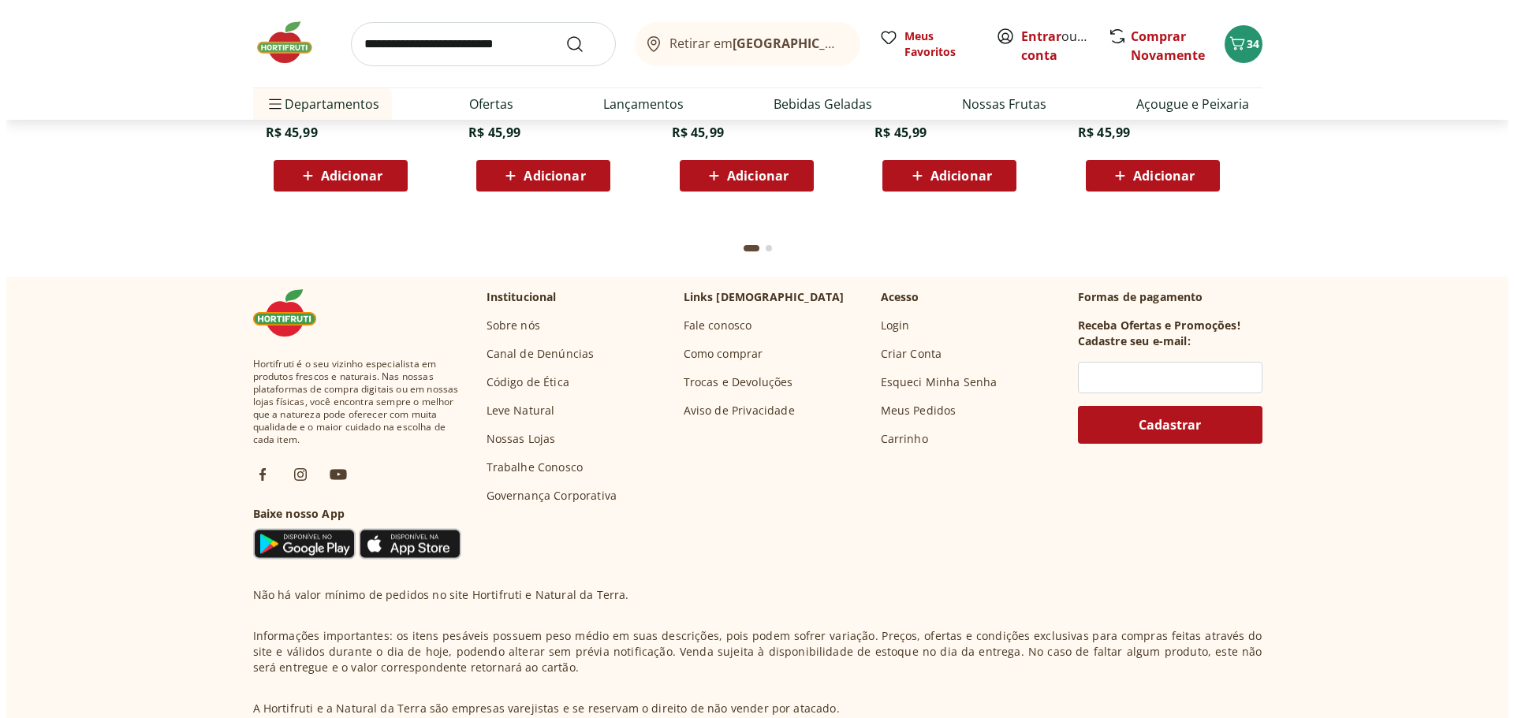
scroll to position [4574, 0]
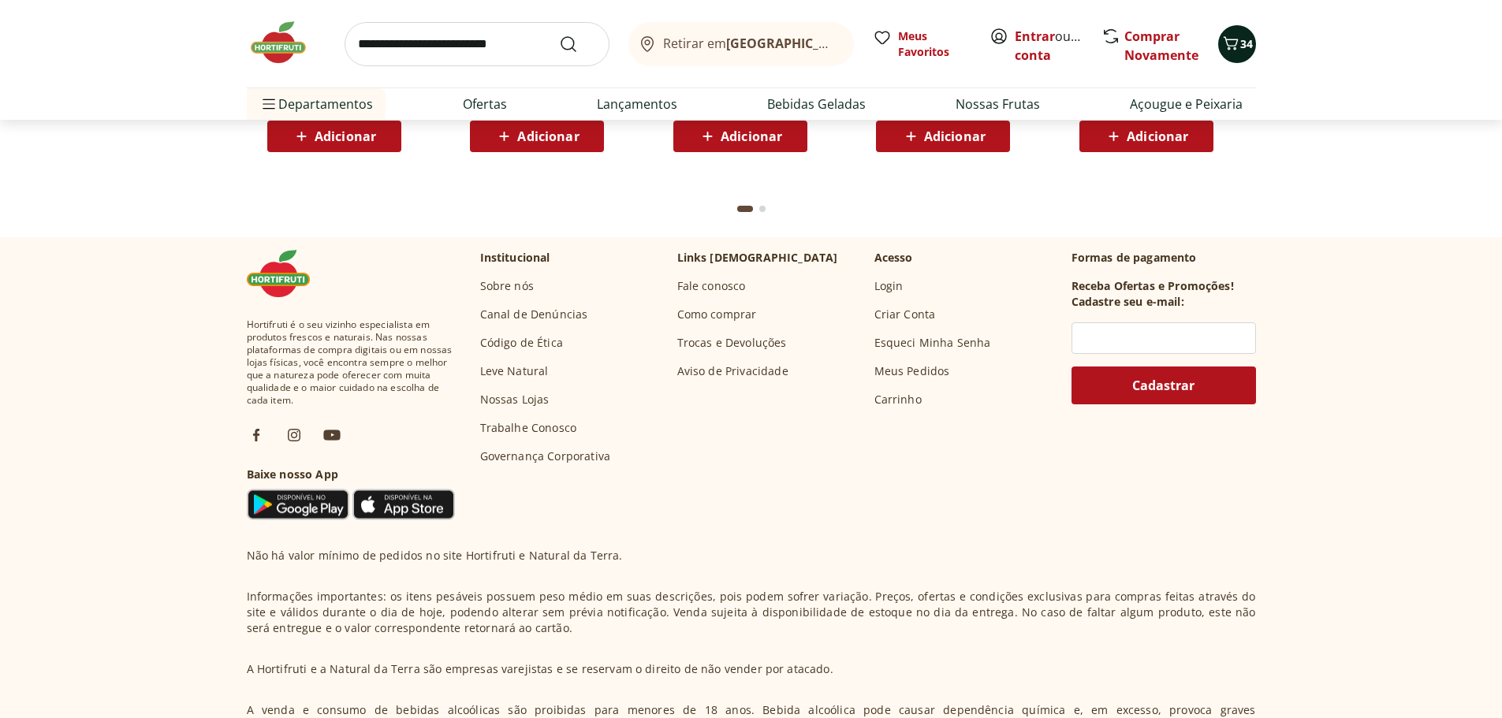
click at [1242, 57] on button "34" at bounding box center [1237, 44] width 38 height 38
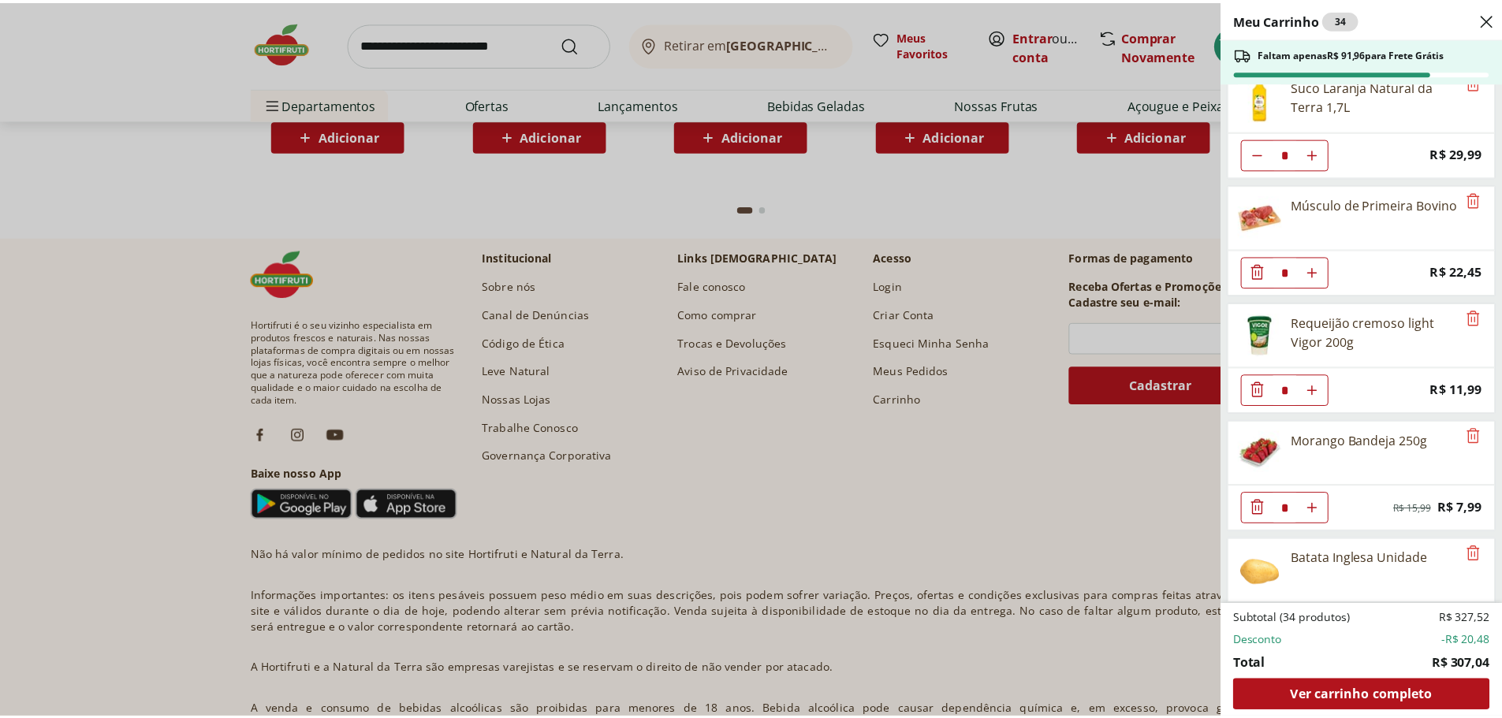
scroll to position [0, 0]
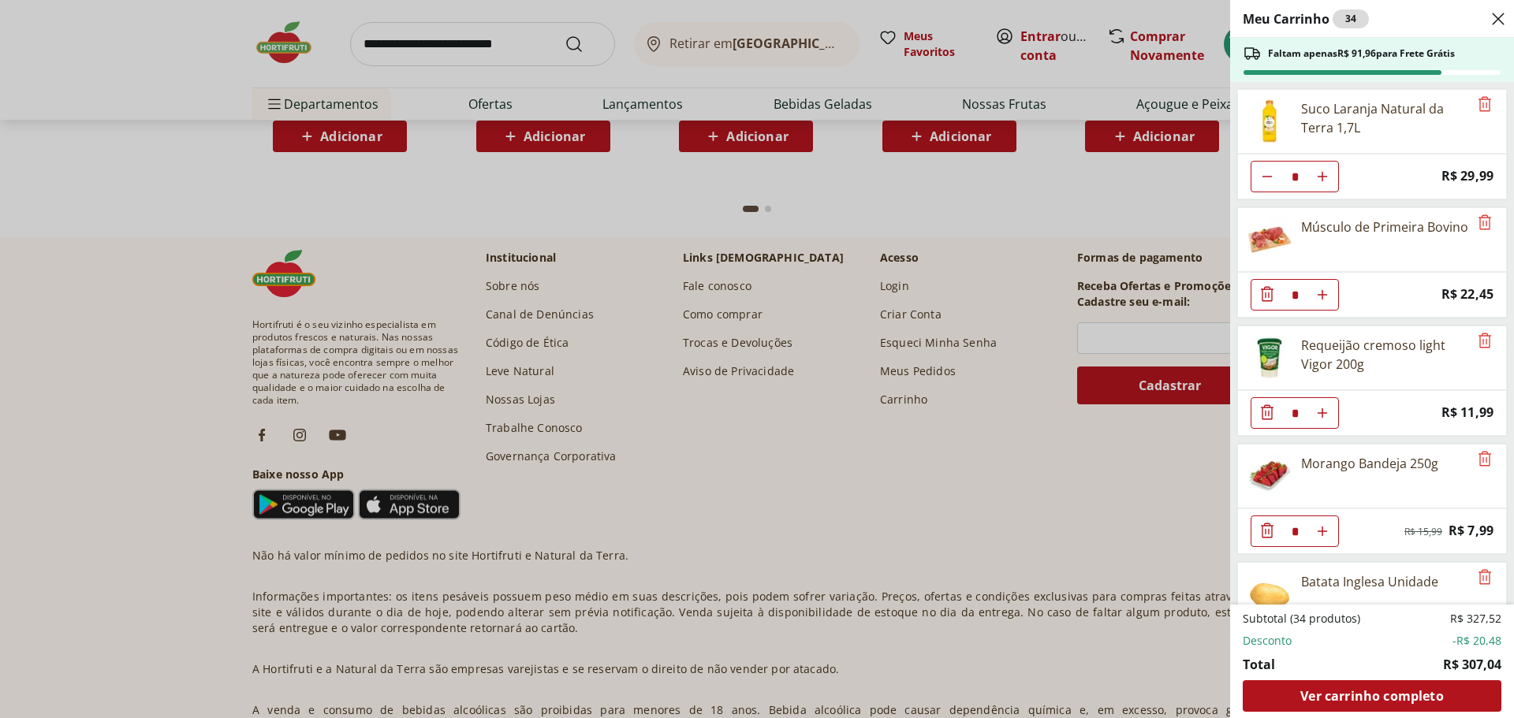
click at [484, 36] on div "Meu Carrinho 34 Faltam apenas R$ 91,96 para Frete Grátis Suco Laranja Natural d…" at bounding box center [757, 359] width 1514 height 718
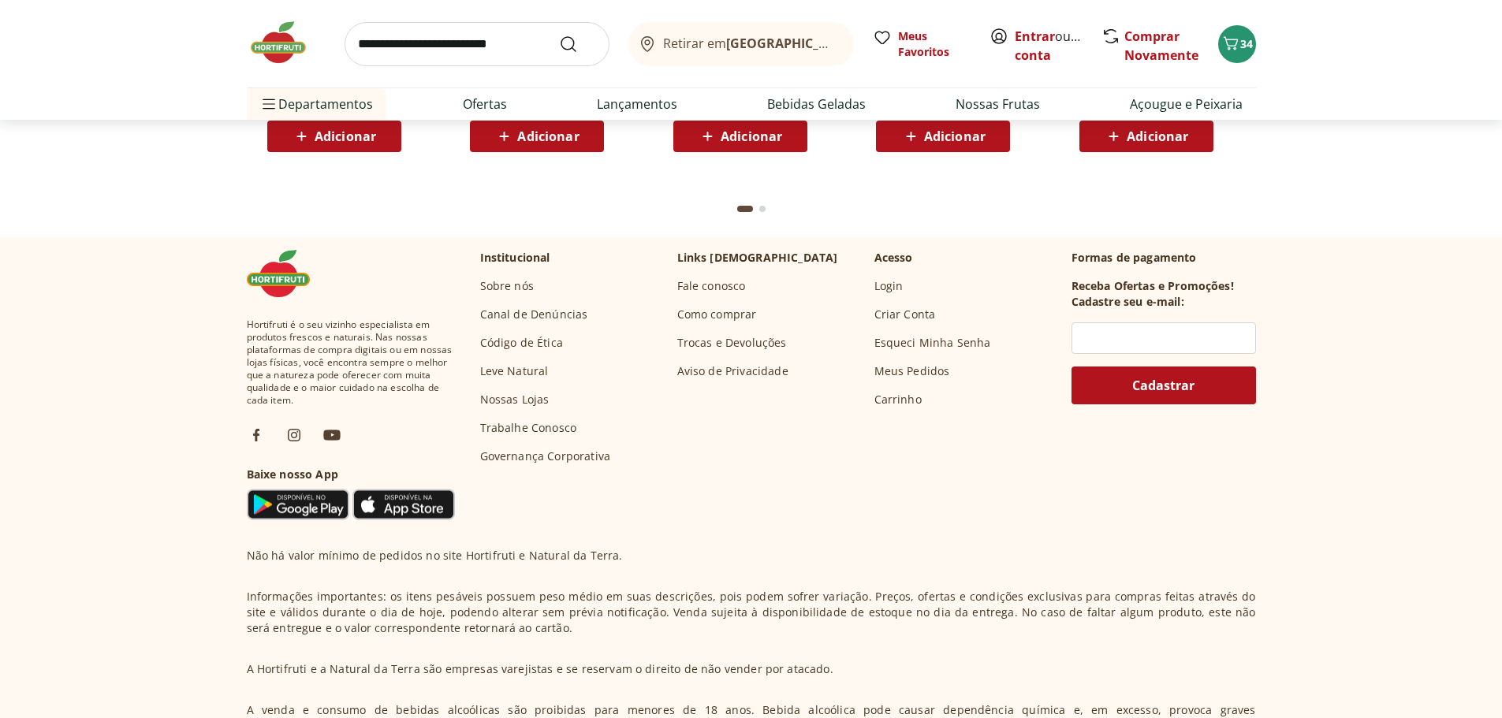
click at [477, 42] on input "search" at bounding box center [477, 44] width 265 height 44
type input "*****"
click at [559, 35] on button "Submit Search" at bounding box center [578, 44] width 38 height 19
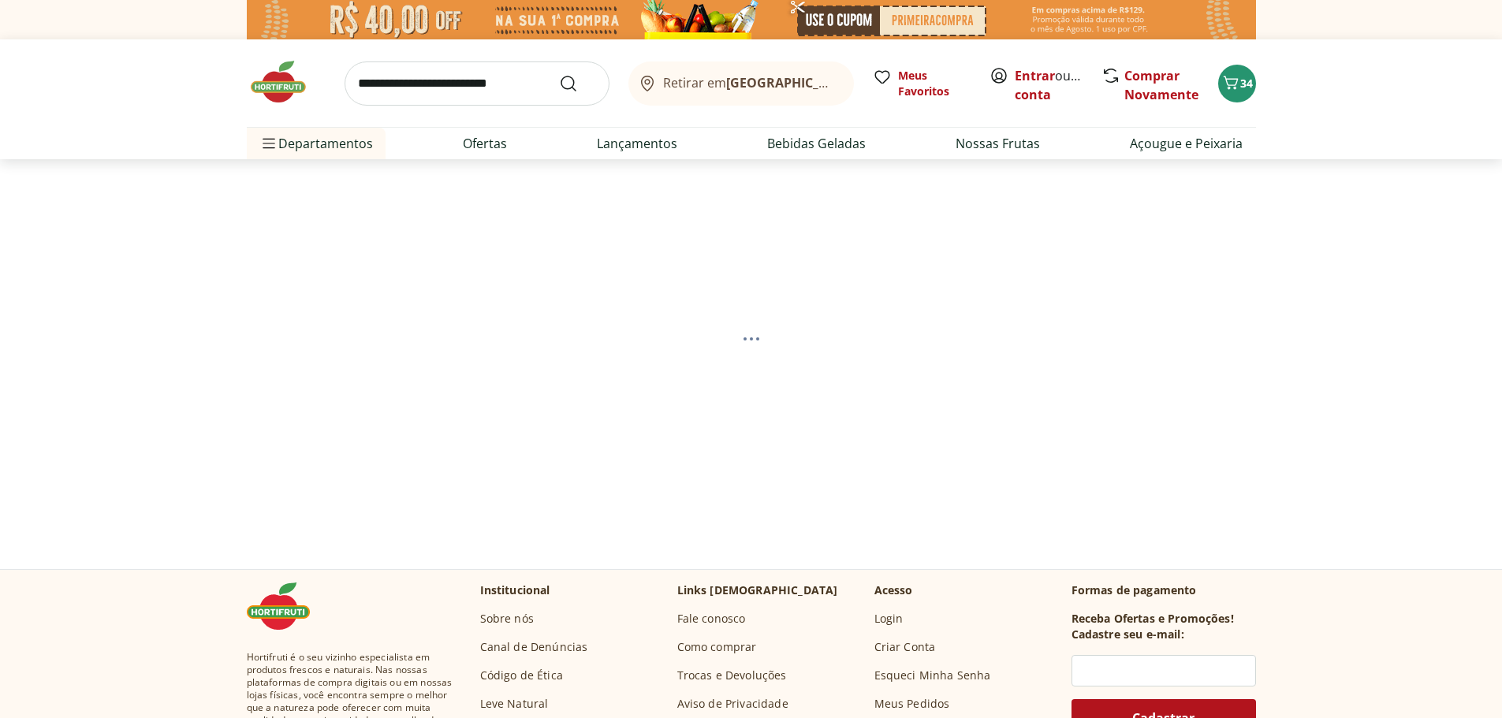
select select "**********"
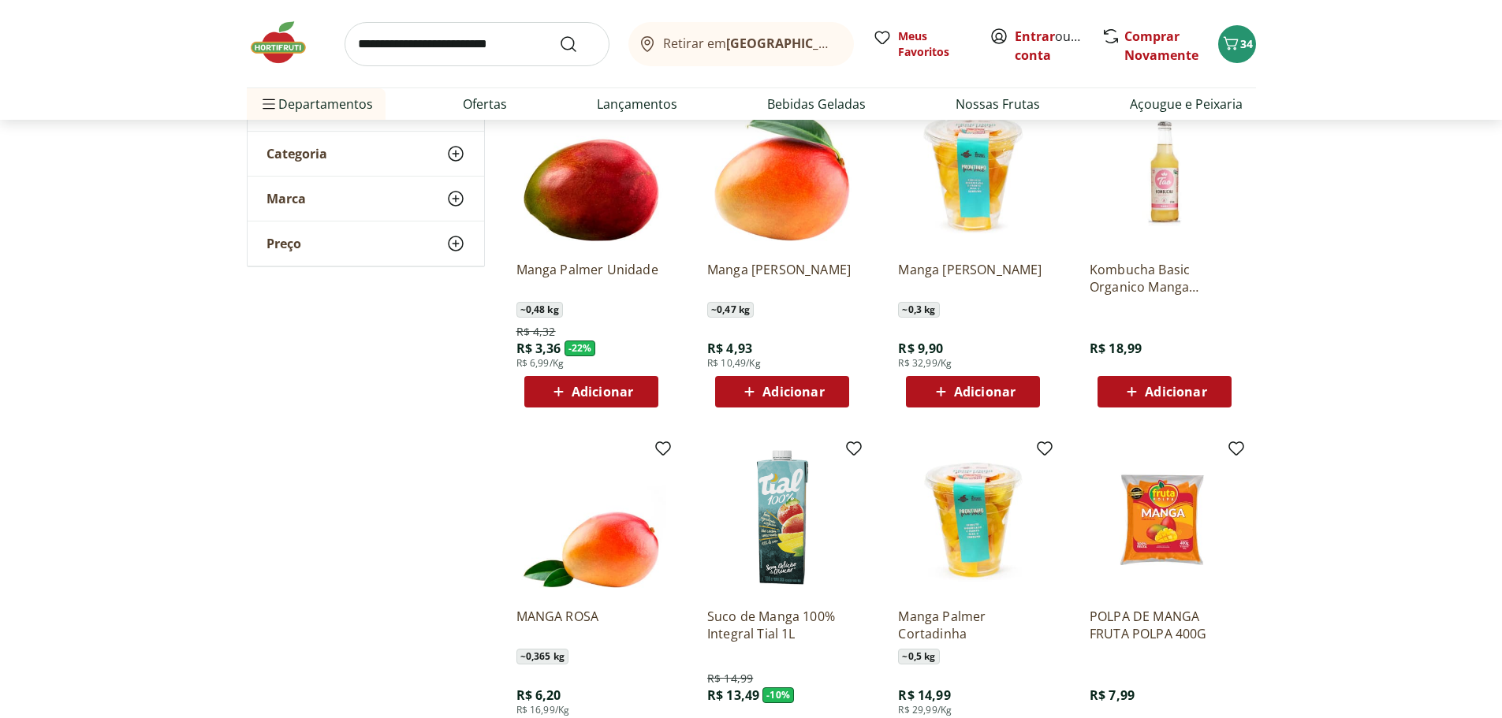
scroll to position [237, 0]
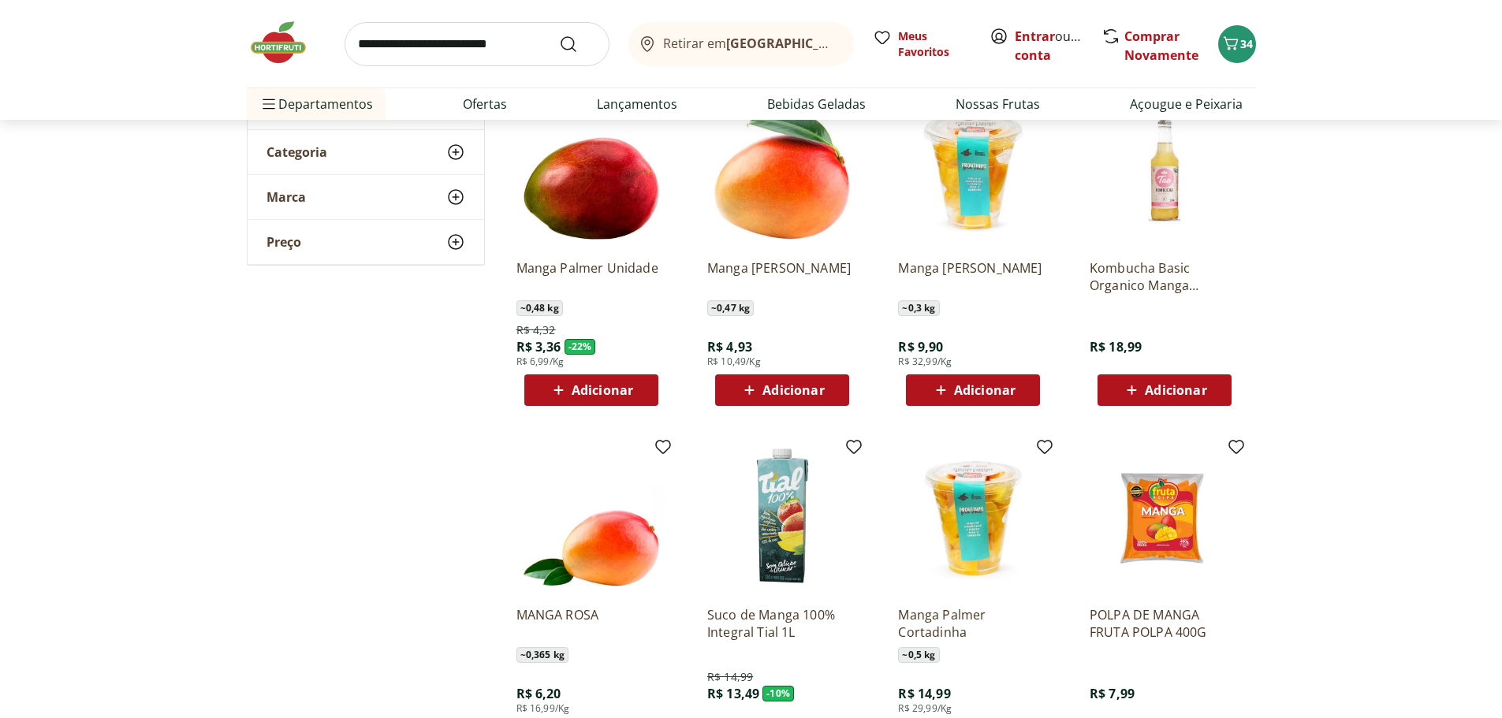
click at [572, 397] on span "Adicionar" at bounding box center [603, 390] width 62 height 13
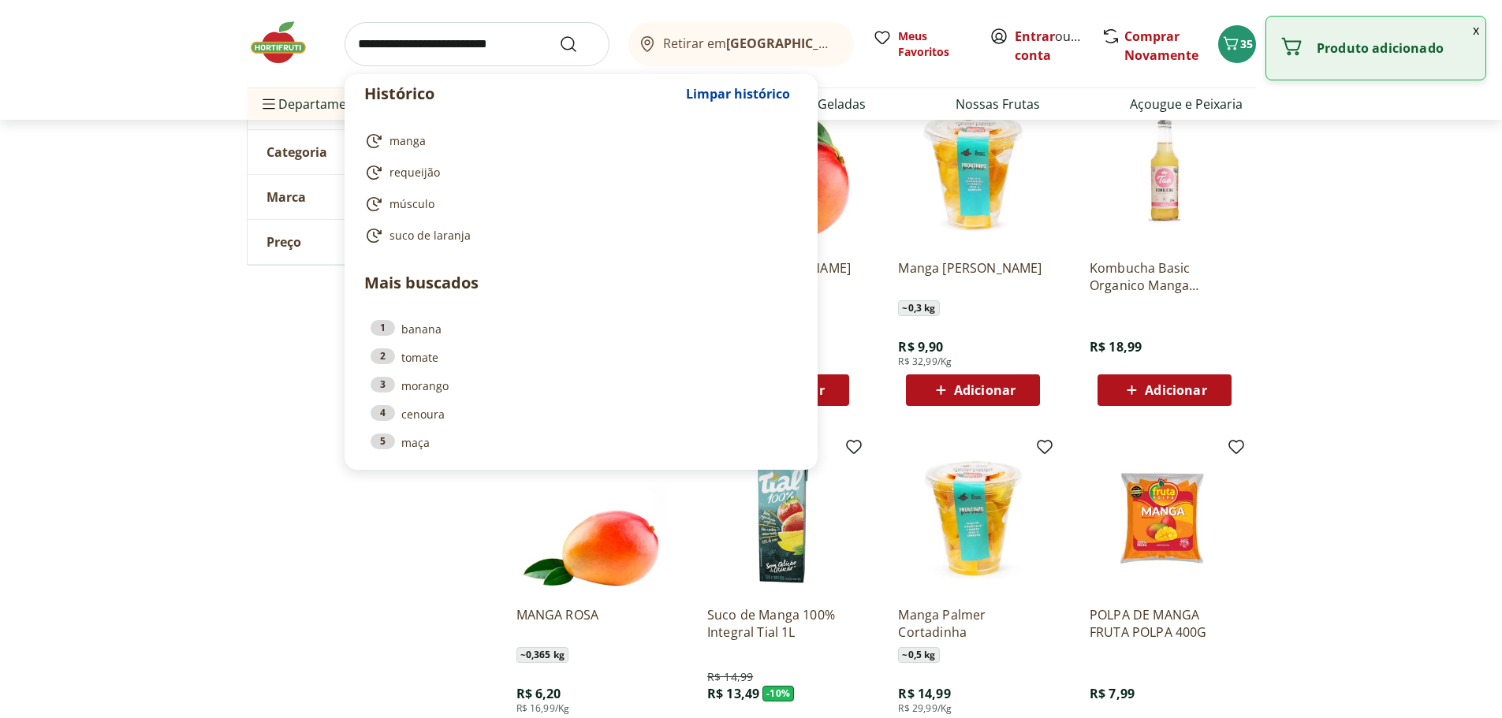
click at [449, 55] on input "search" at bounding box center [477, 44] width 265 height 44
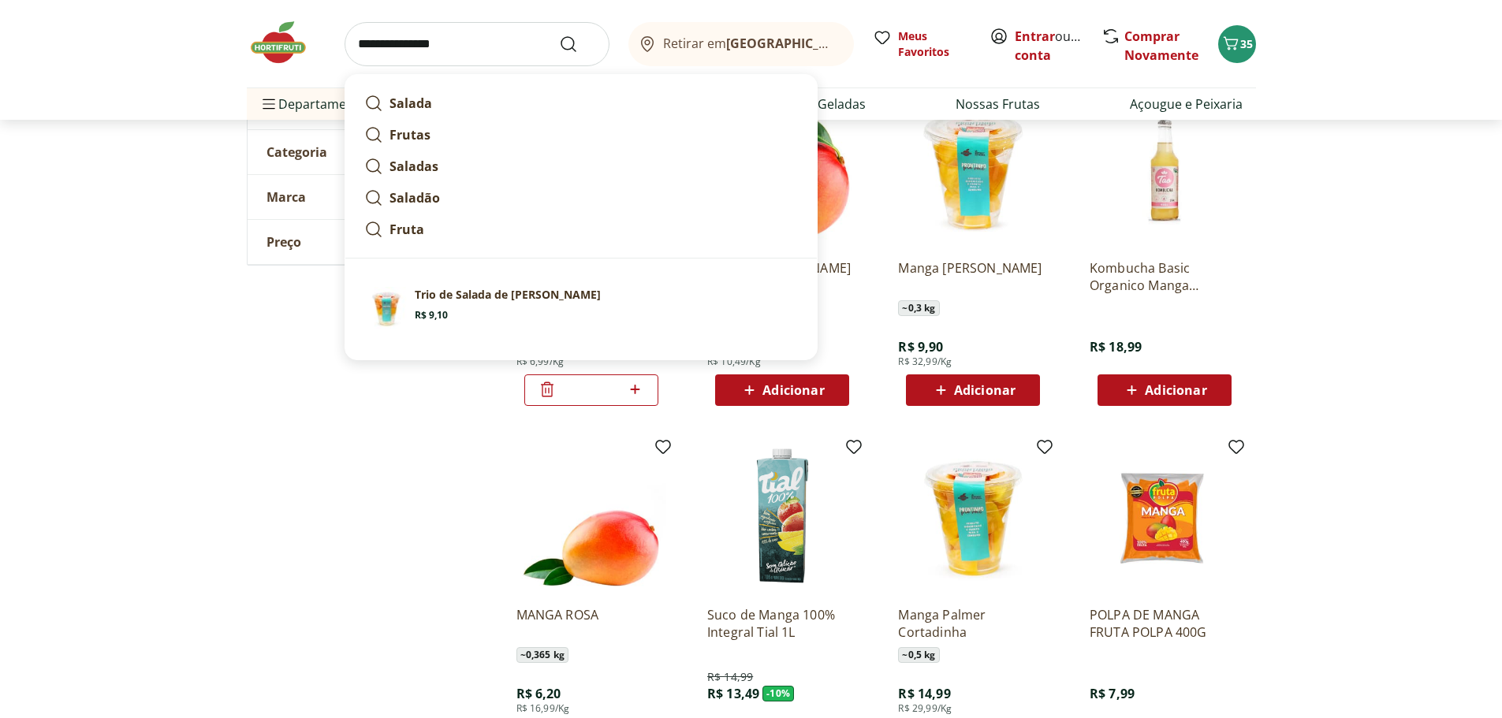
type input "**********"
click at [559, 35] on button "Submit Search" at bounding box center [578, 44] width 38 height 19
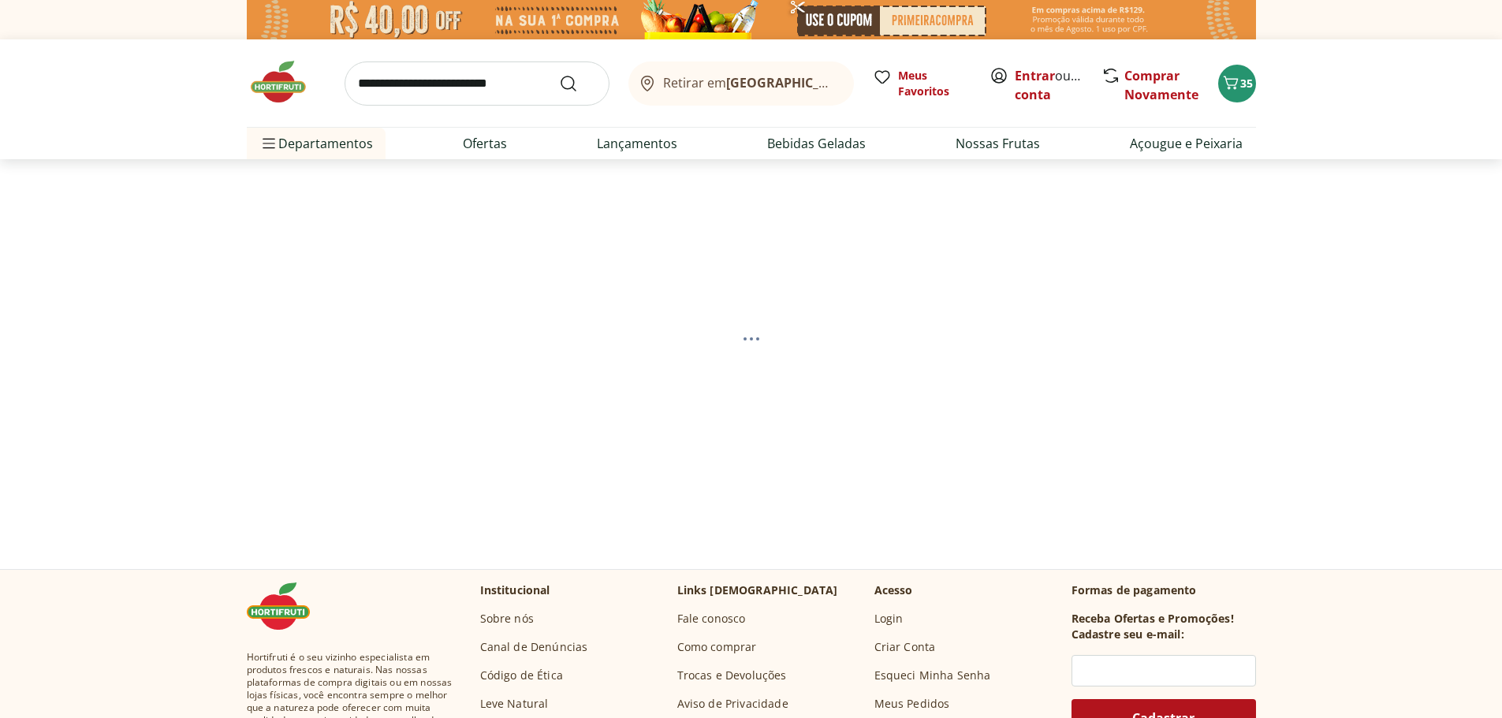
select select "**********"
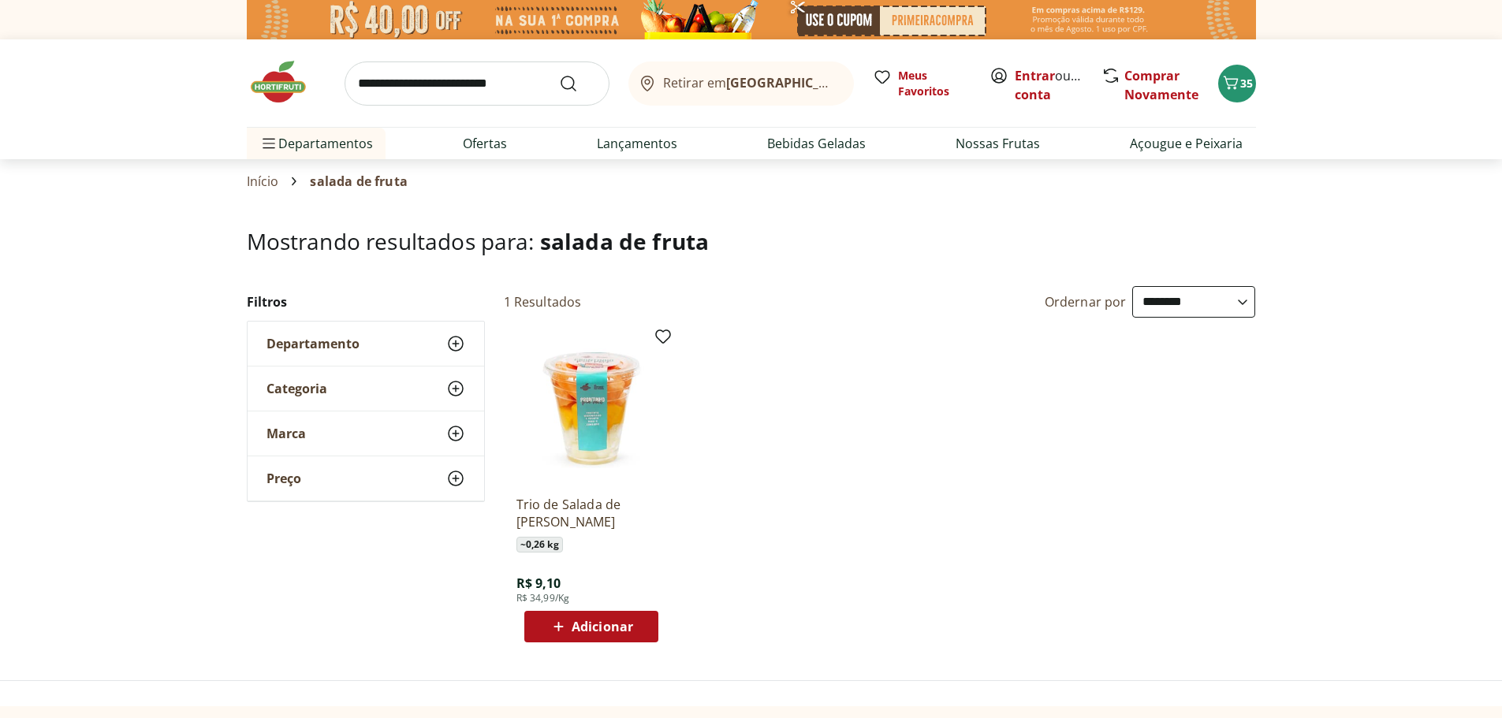
click at [278, 88] on img at bounding box center [286, 81] width 79 height 47
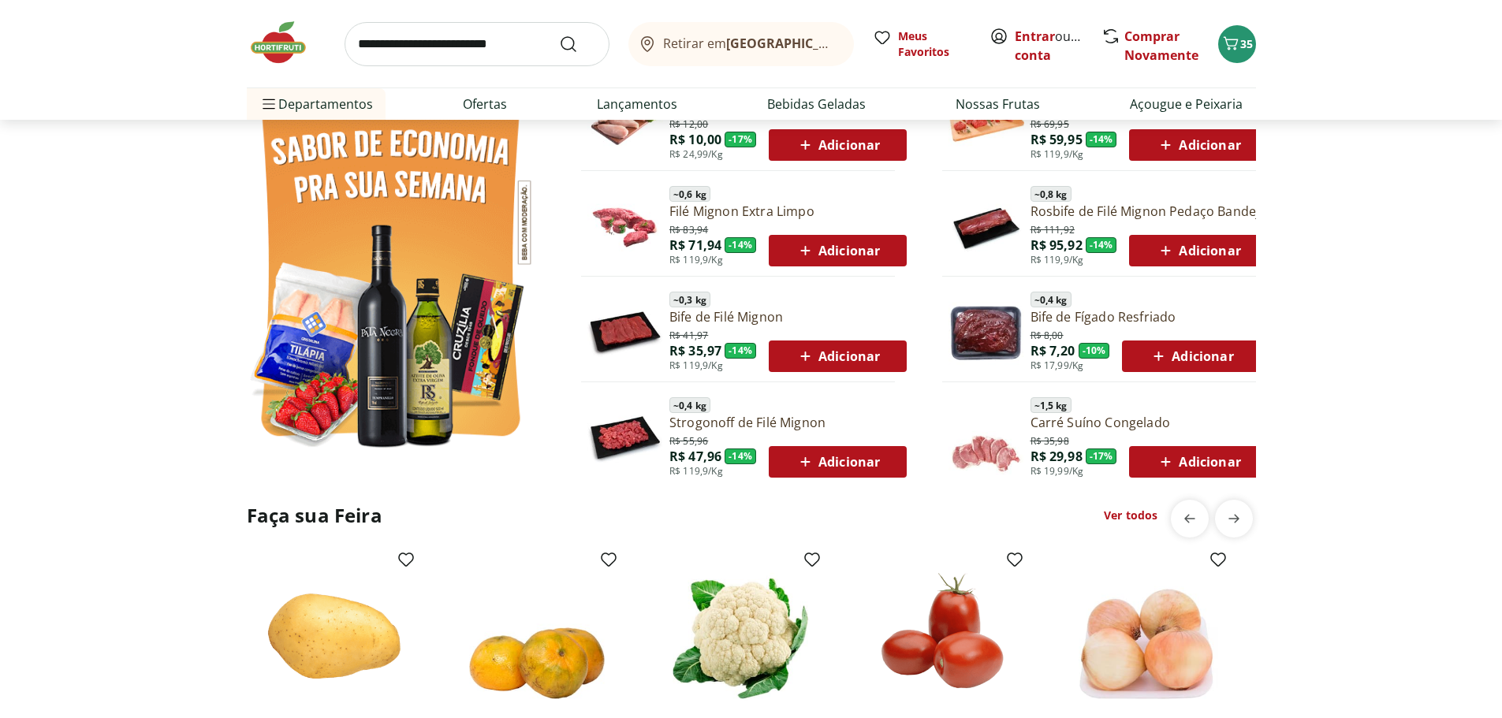
scroll to position [946, 0]
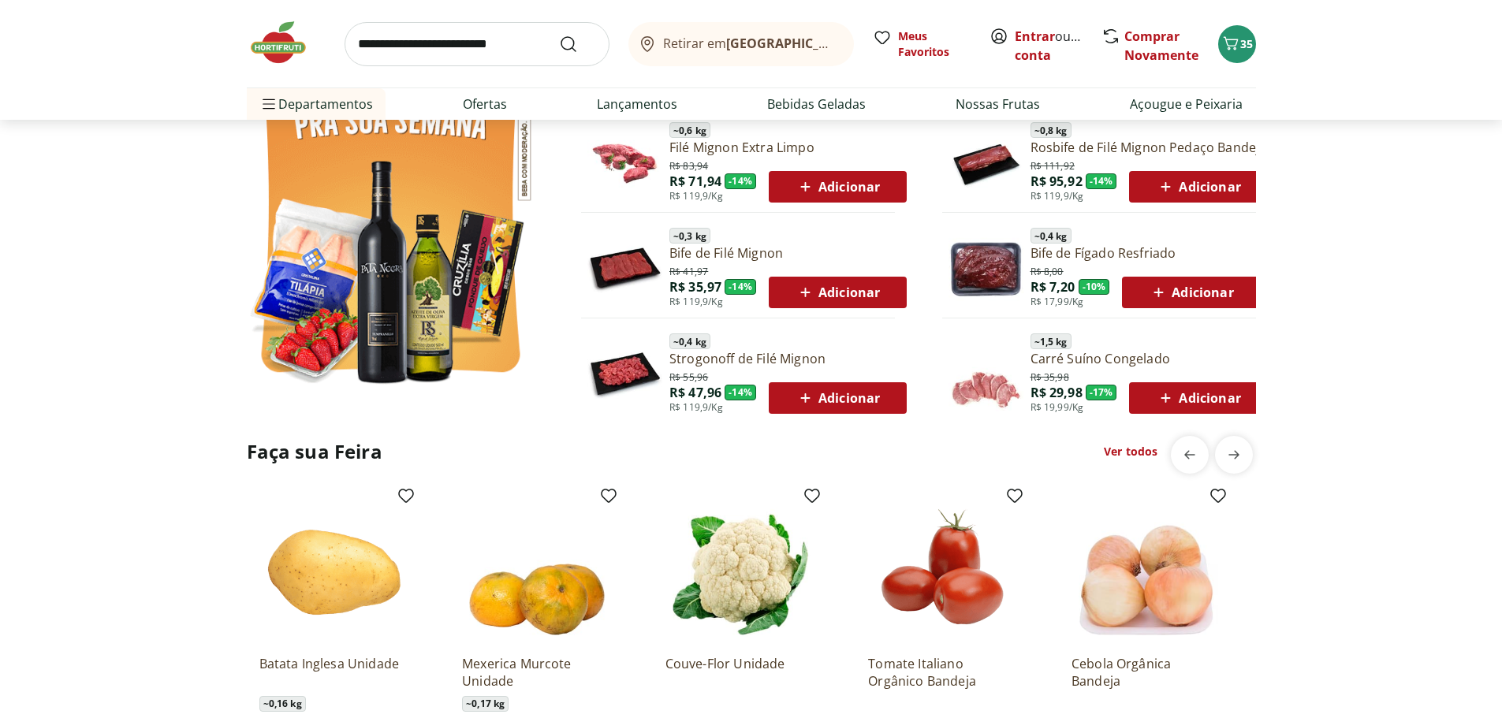
click at [1138, 451] on link "Ver todos" at bounding box center [1131, 452] width 54 height 16
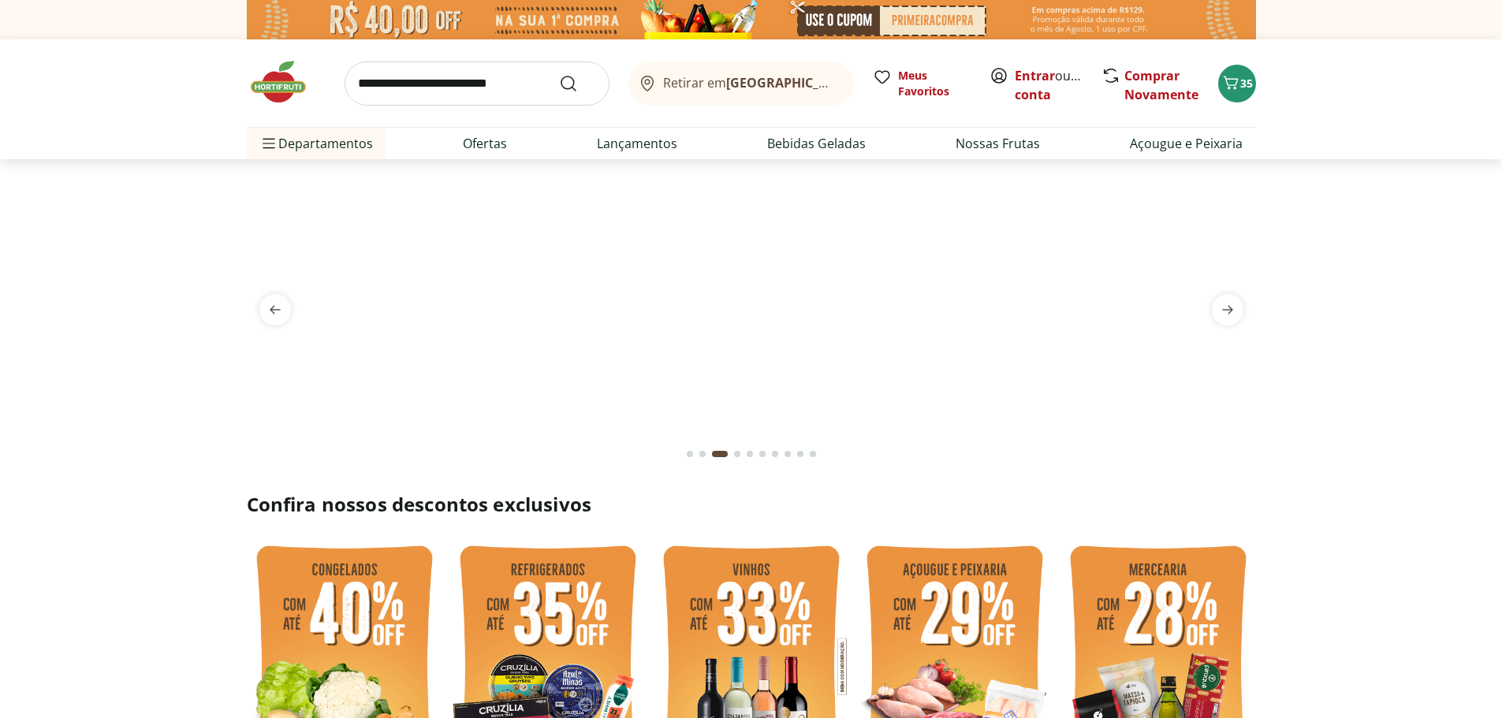
select select "**********"
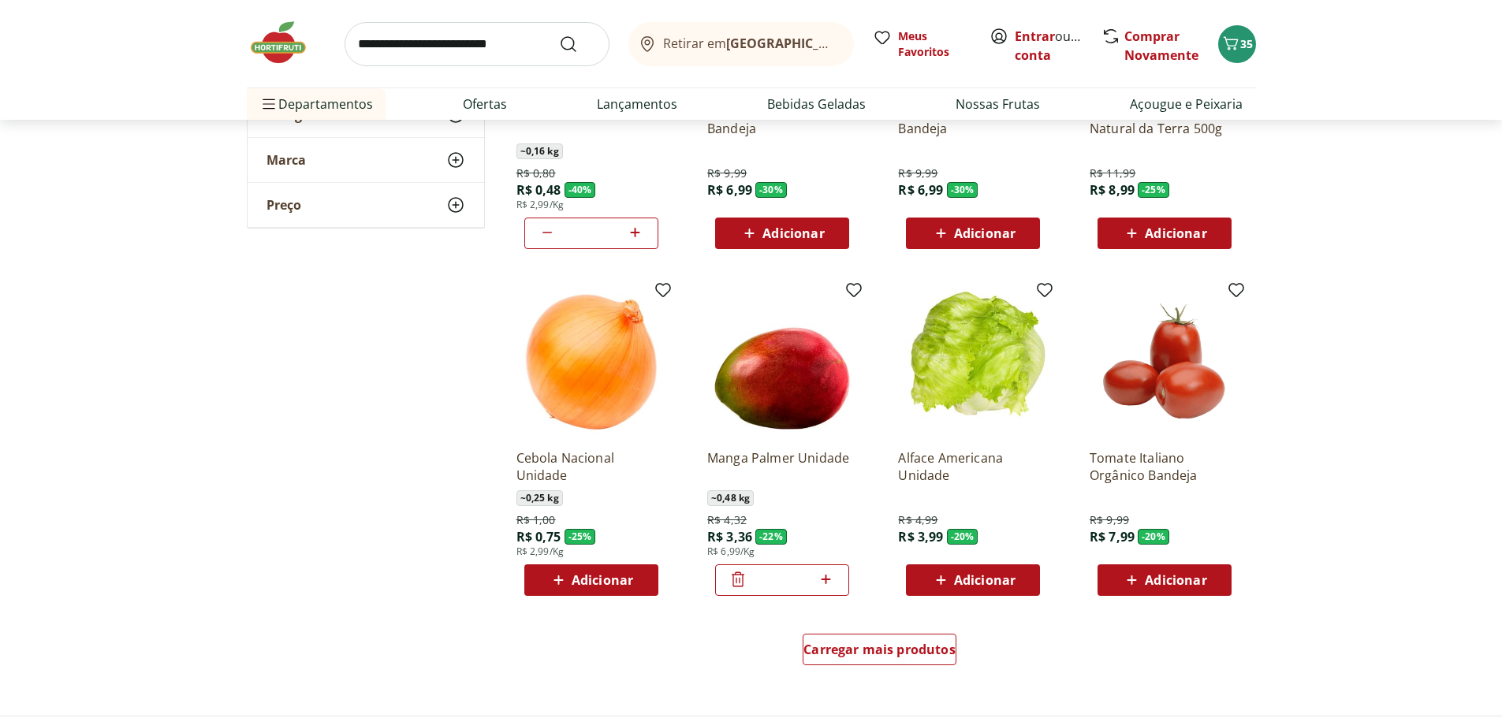
scroll to position [867, 0]
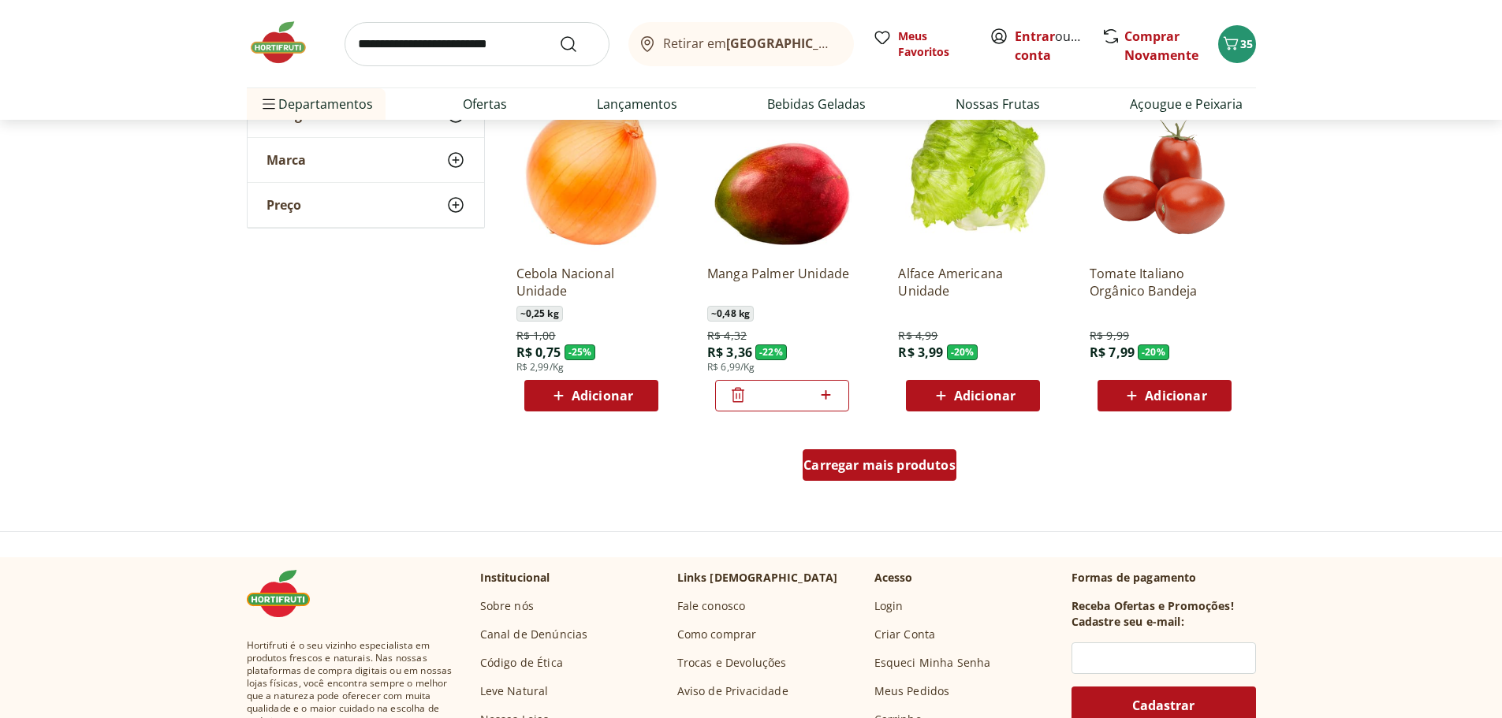
click at [869, 487] on link "Carregar mais produtos" at bounding box center [880, 468] width 154 height 38
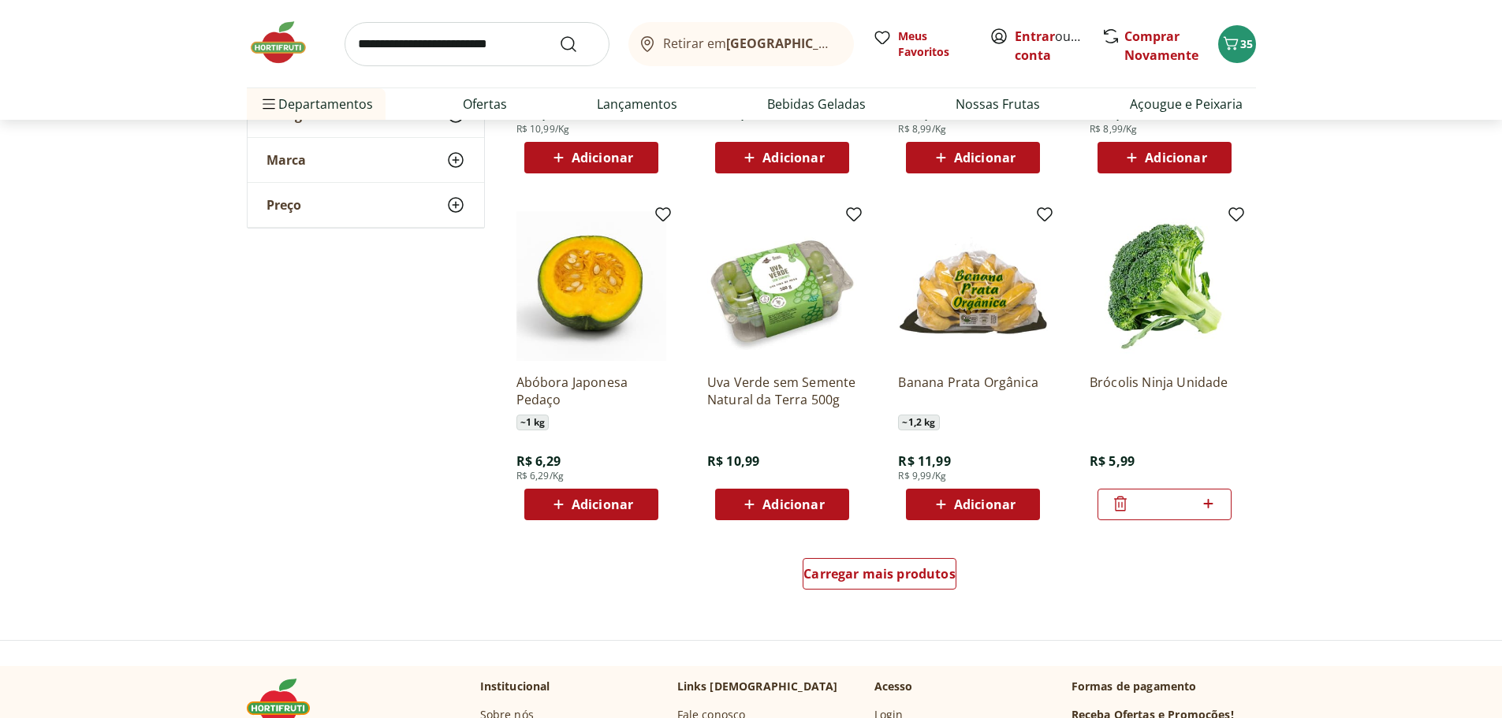
scroll to position [1814, 0]
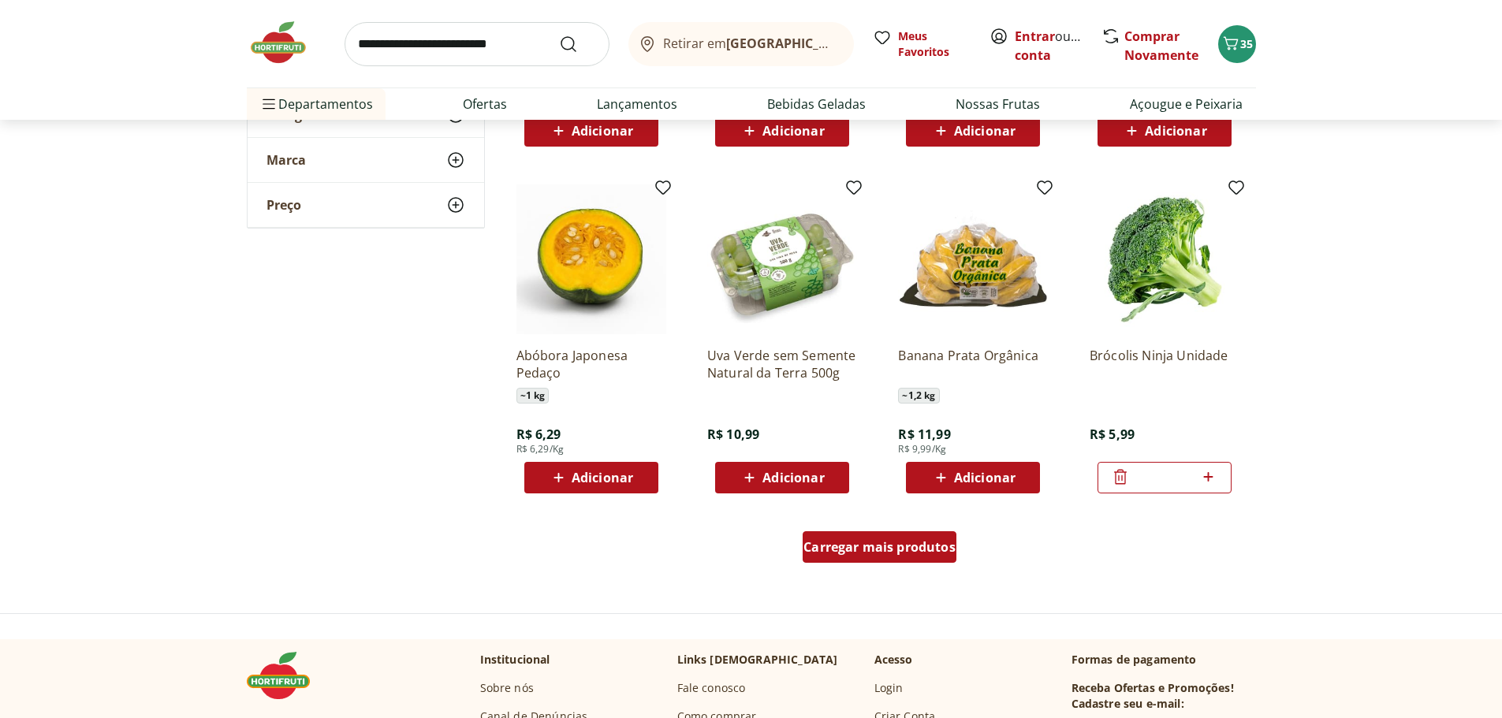
click at [862, 546] on span "Carregar mais produtos" at bounding box center [880, 547] width 152 height 13
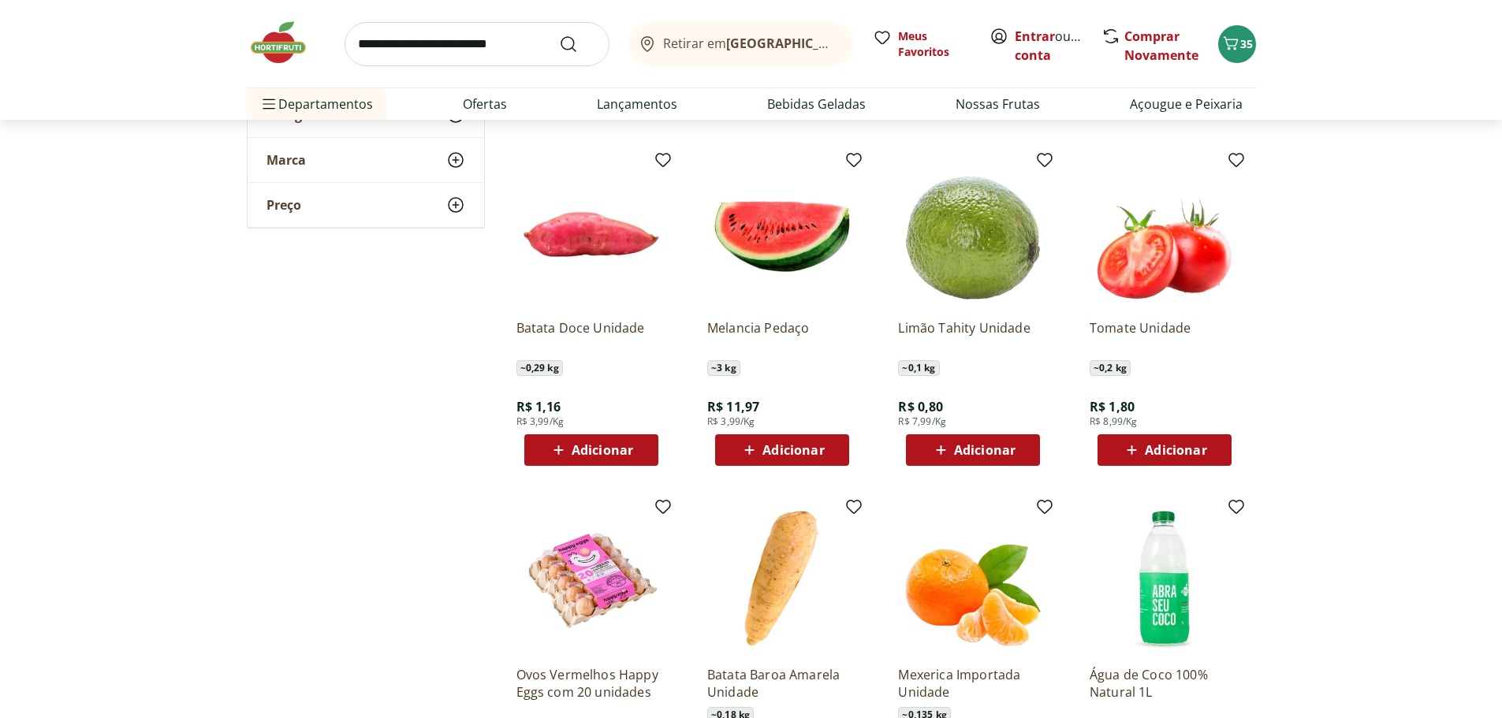
scroll to position [2523, 0]
click at [983, 444] on span "Adicionar" at bounding box center [985, 449] width 62 height 13
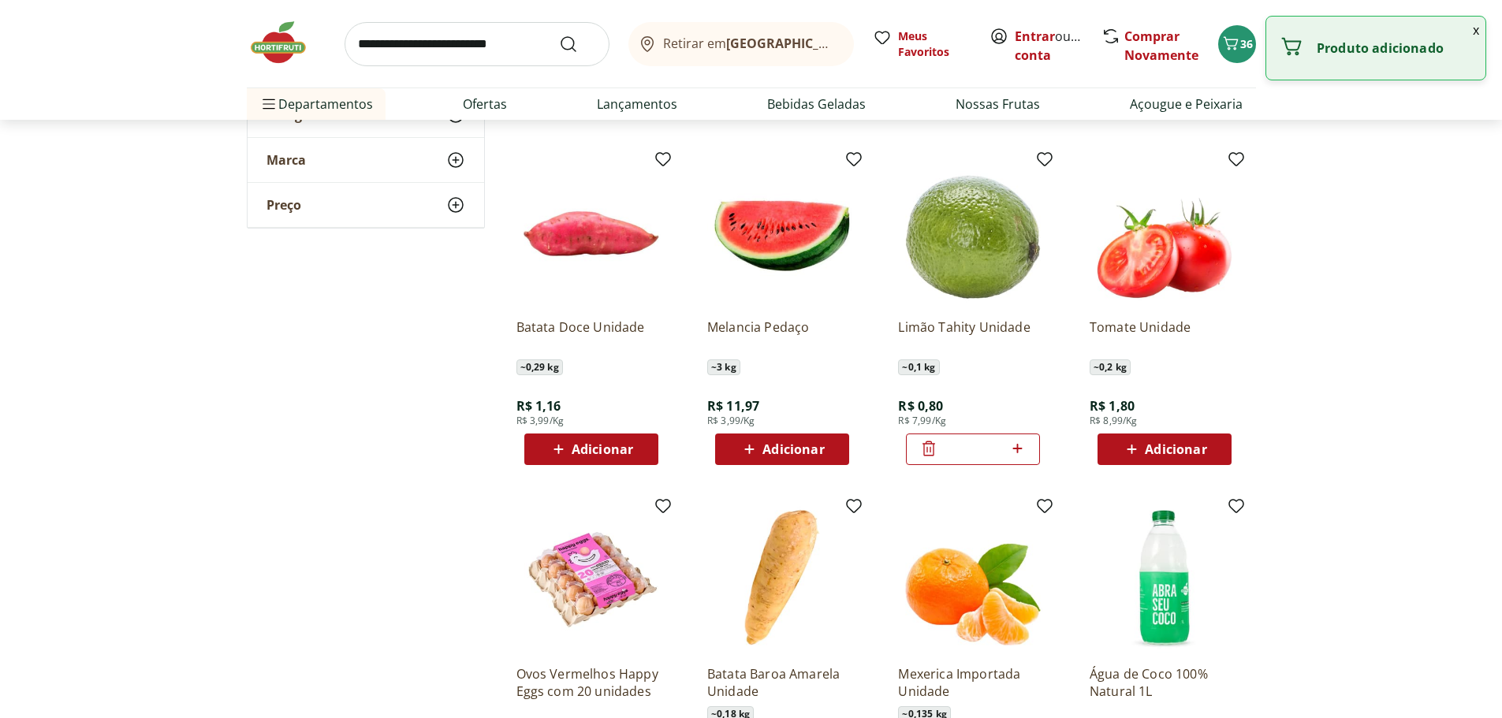
click at [1018, 456] on icon at bounding box center [1018, 448] width 20 height 19
type input "*"
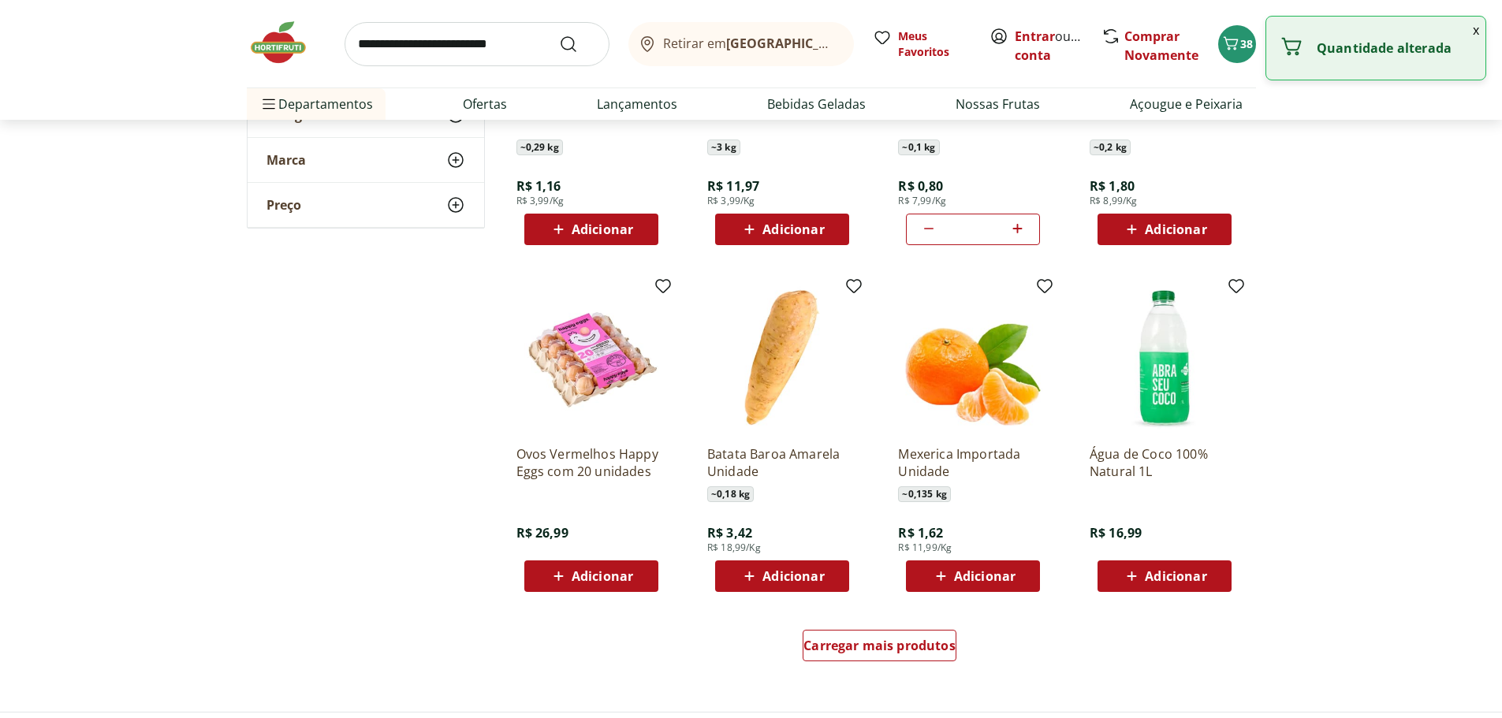
scroll to position [2760, 0]
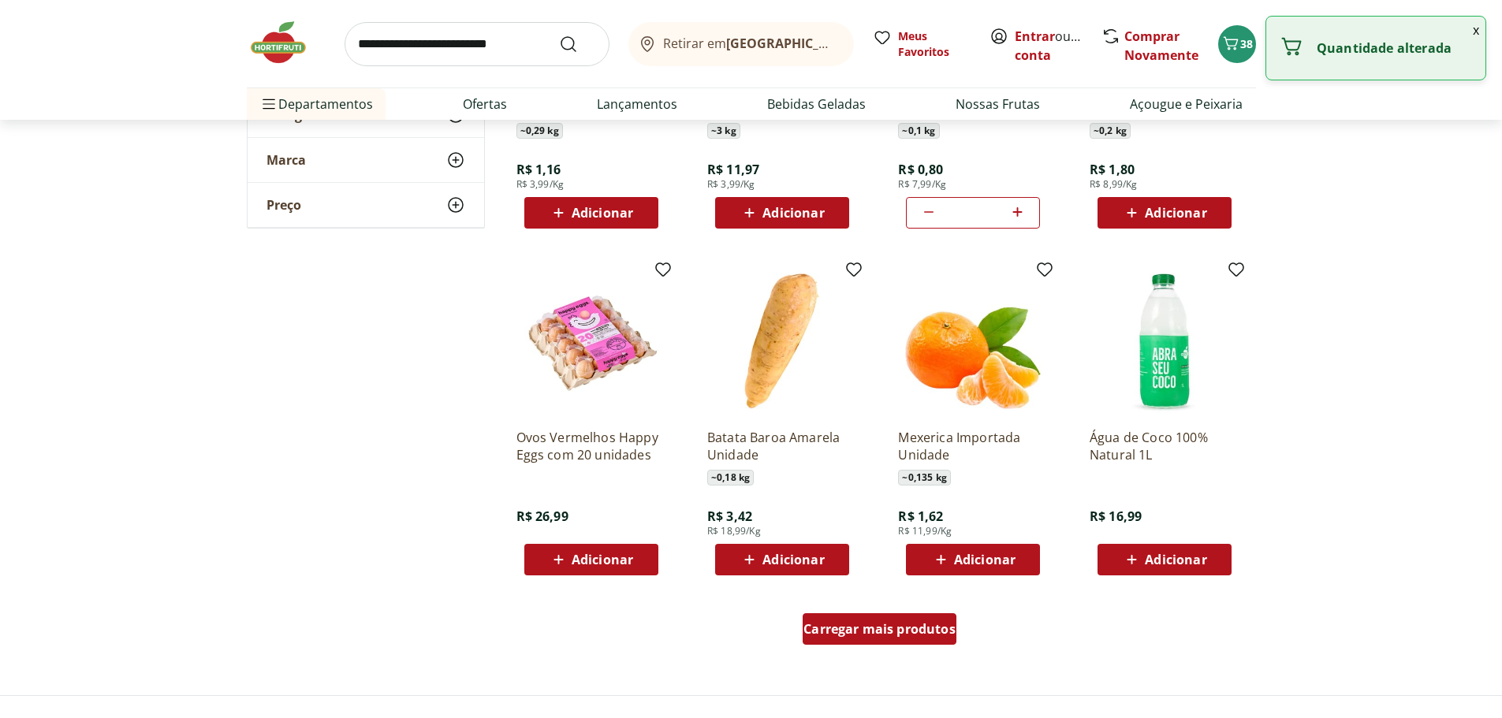
click at [893, 634] on span "Carregar mais produtos" at bounding box center [880, 629] width 152 height 13
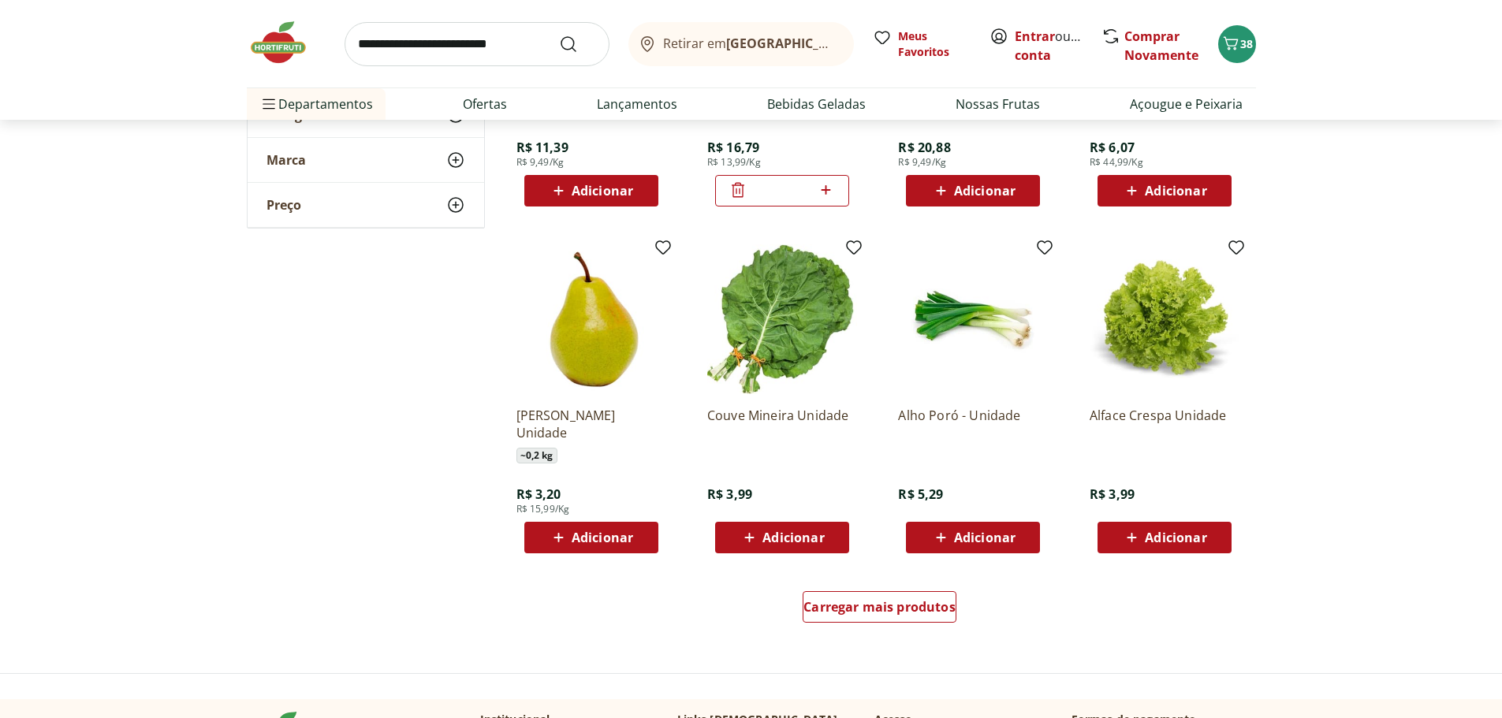
scroll to position [3864, 0]
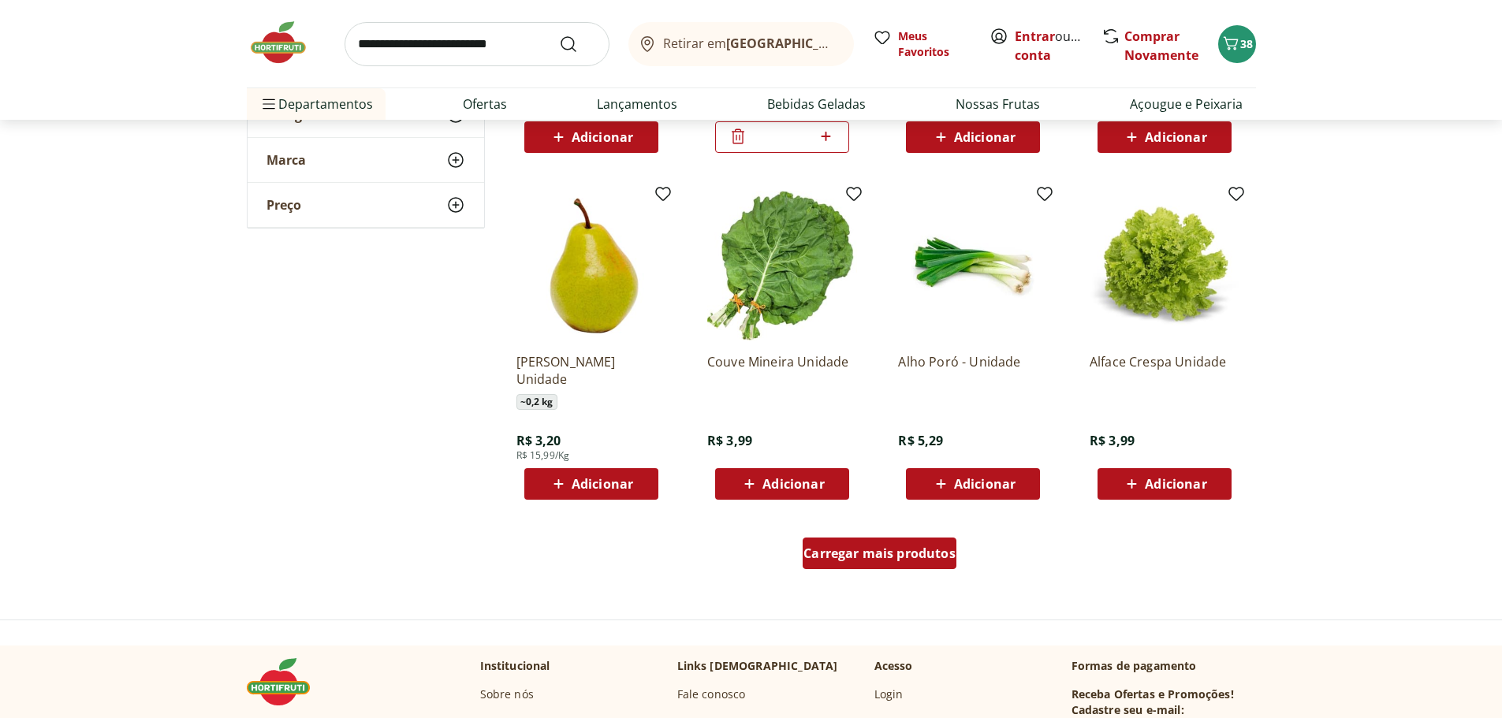
click at [918, 566] on div "Carregar mais produtos" at bounding box center [880, 554] width 154 height 32
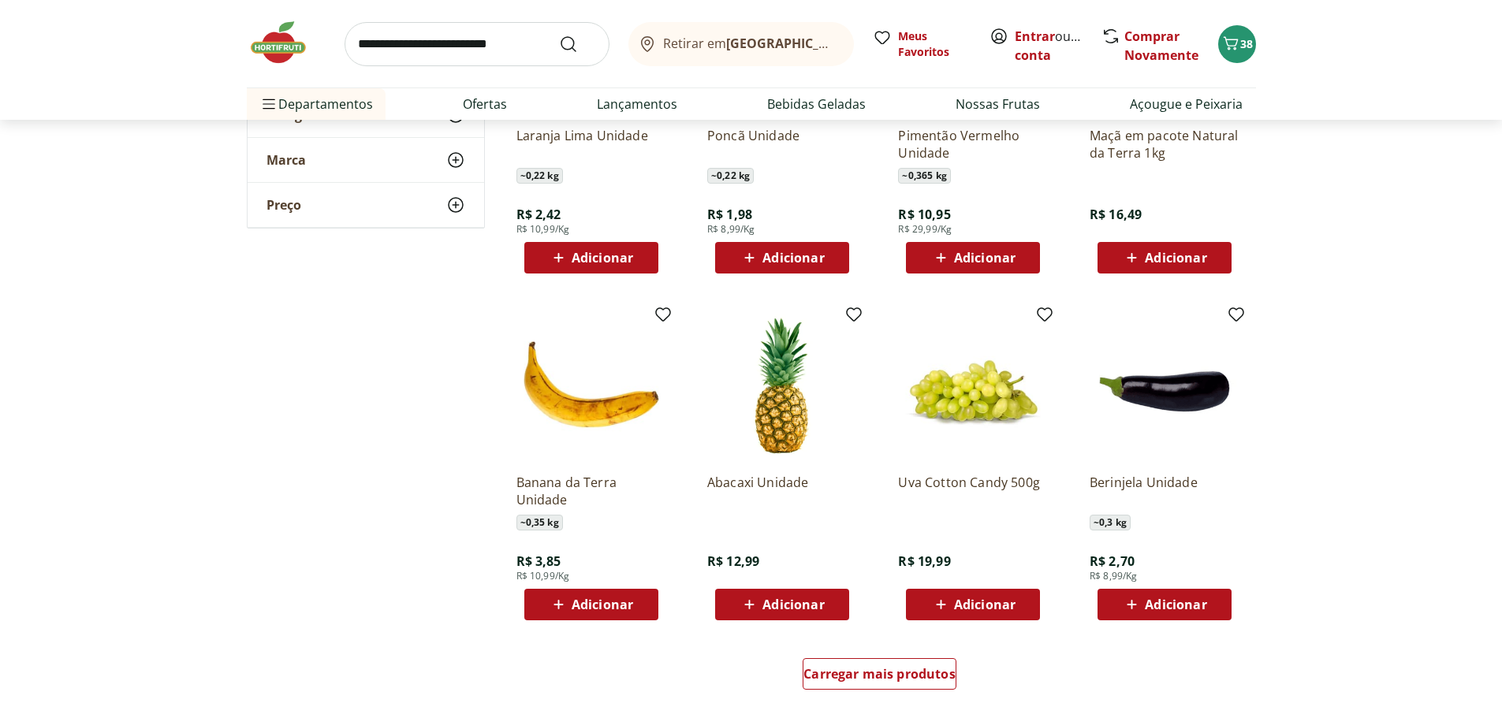
scroll to position [4810, 0]
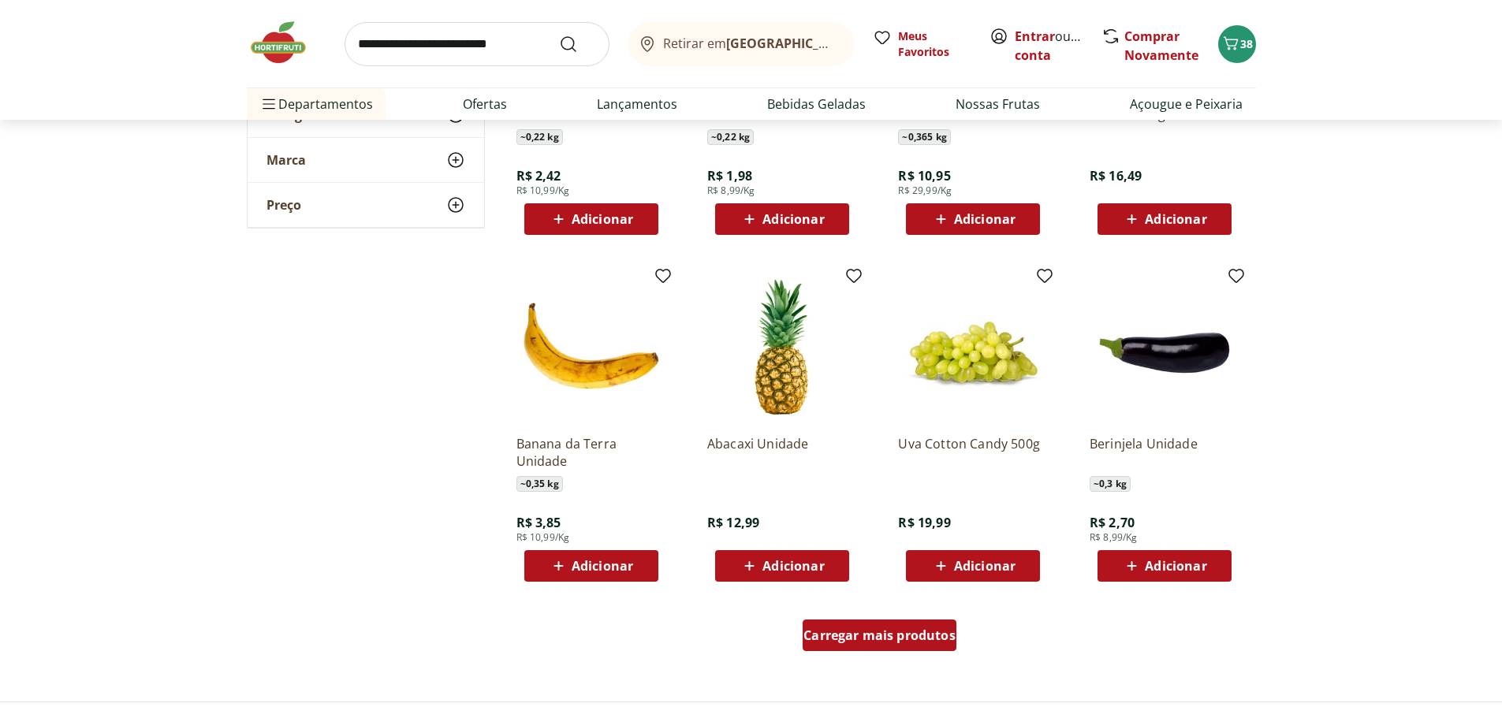
click at [848, 644] on div "Carregar mais produtos" at bounding box center [880, 636] width 154 height 32
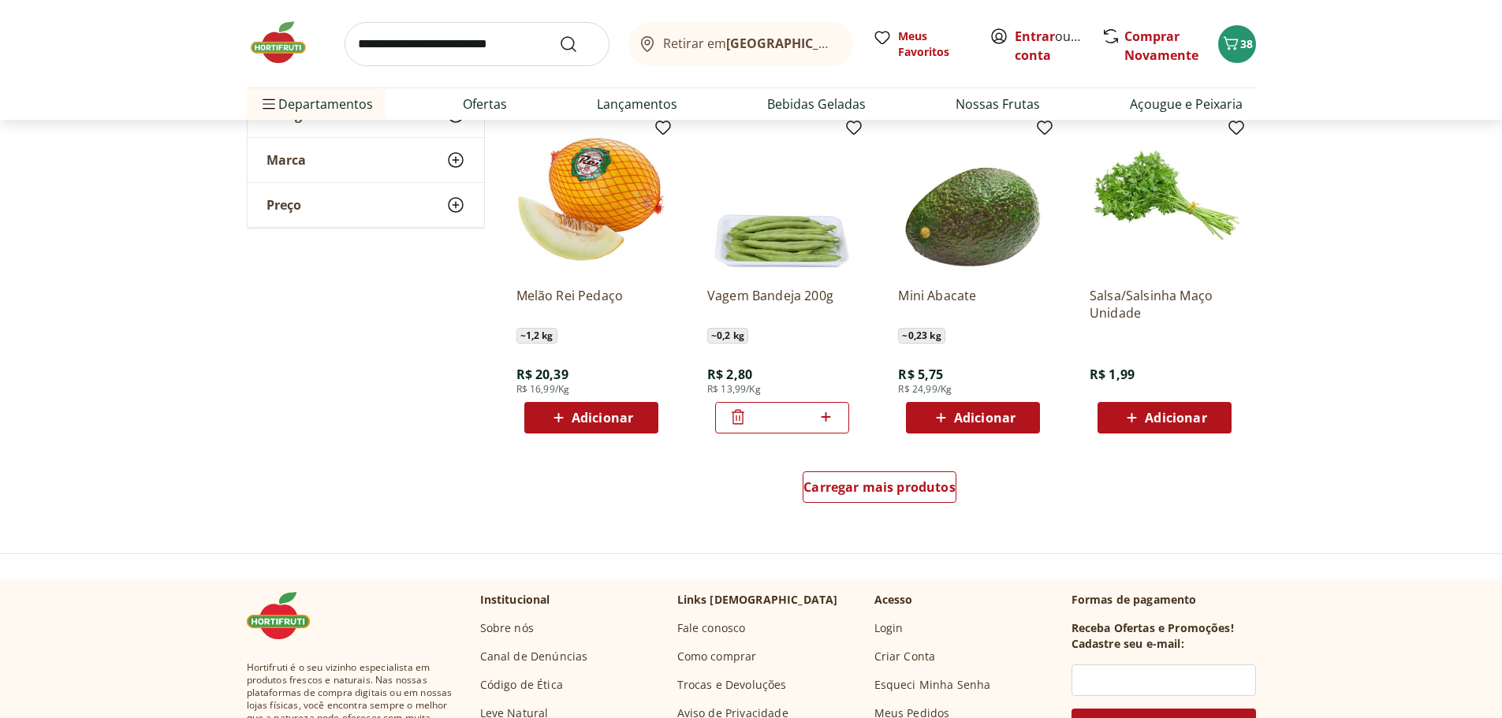
scroll to position [5993, 0]
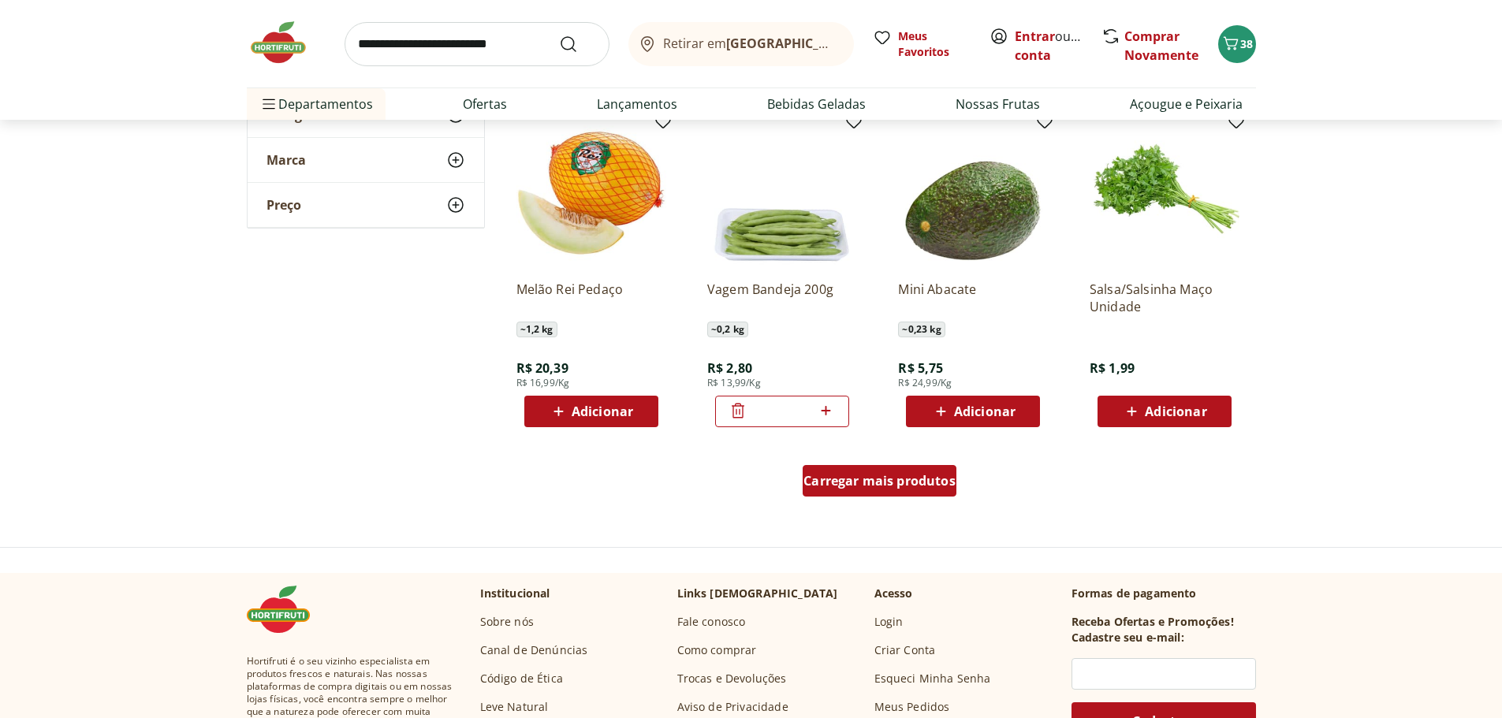
click at [891, 483] on span "Carregar mais produtos" at bounding box center [880, 481] width 152 height 13
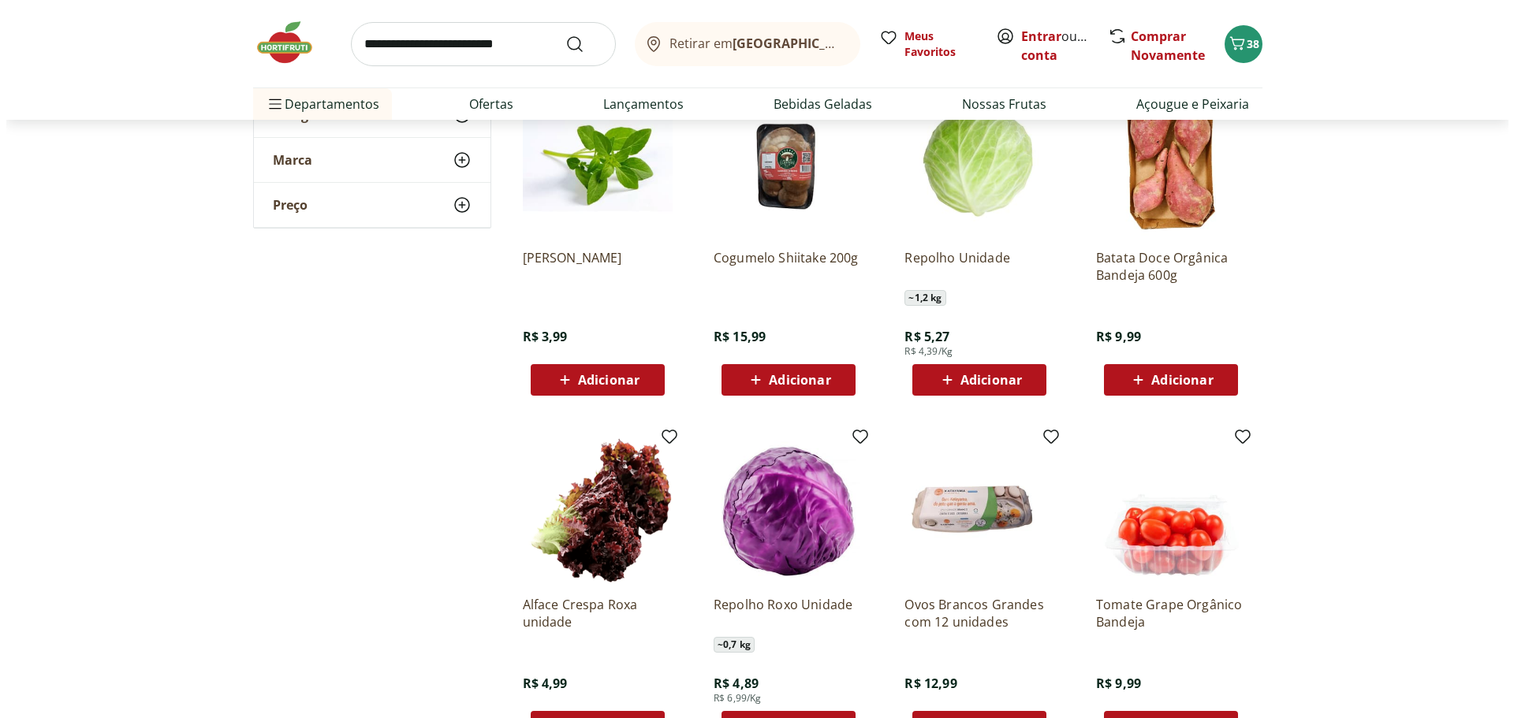
scroll to position [6703, 0]
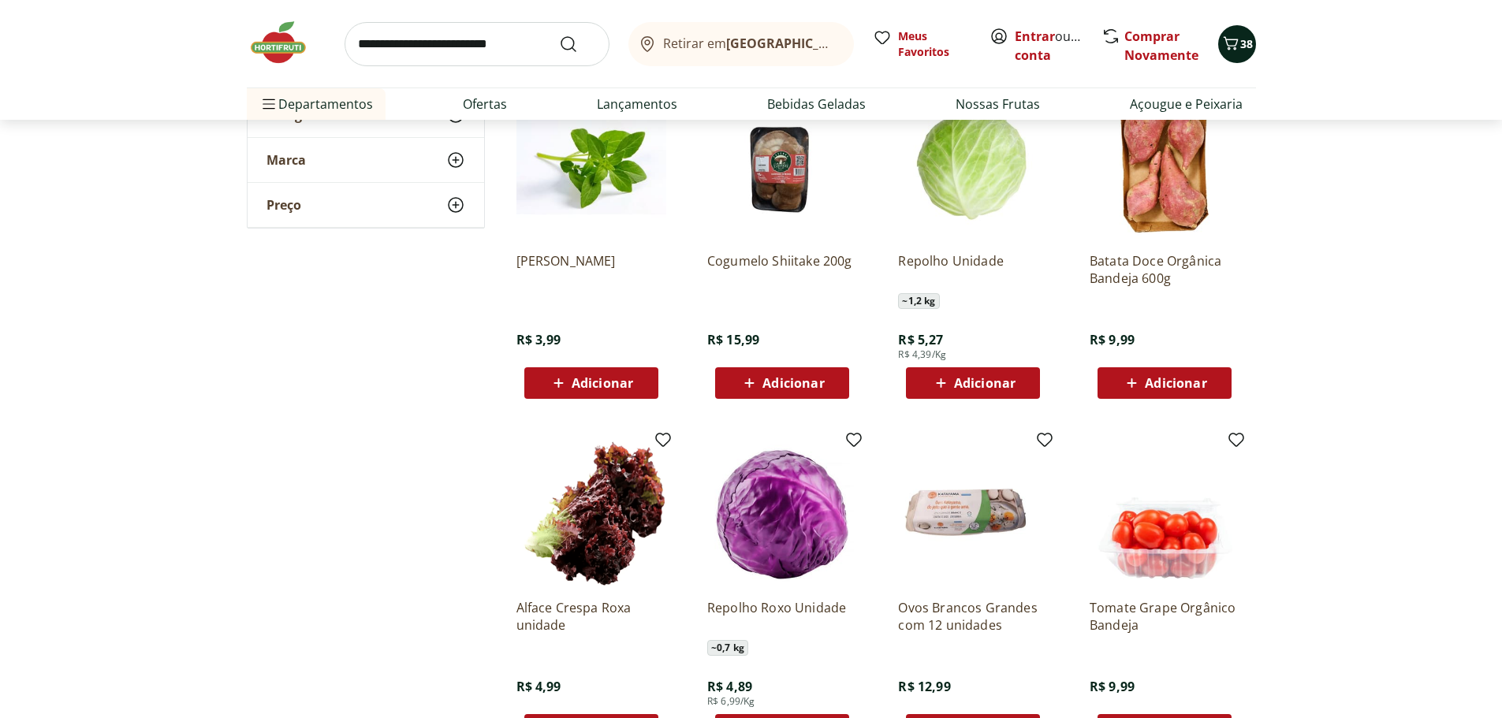
click at [1232, 54] on span "Carrinho" at bounding box center [1230, 44] width 19 height 21
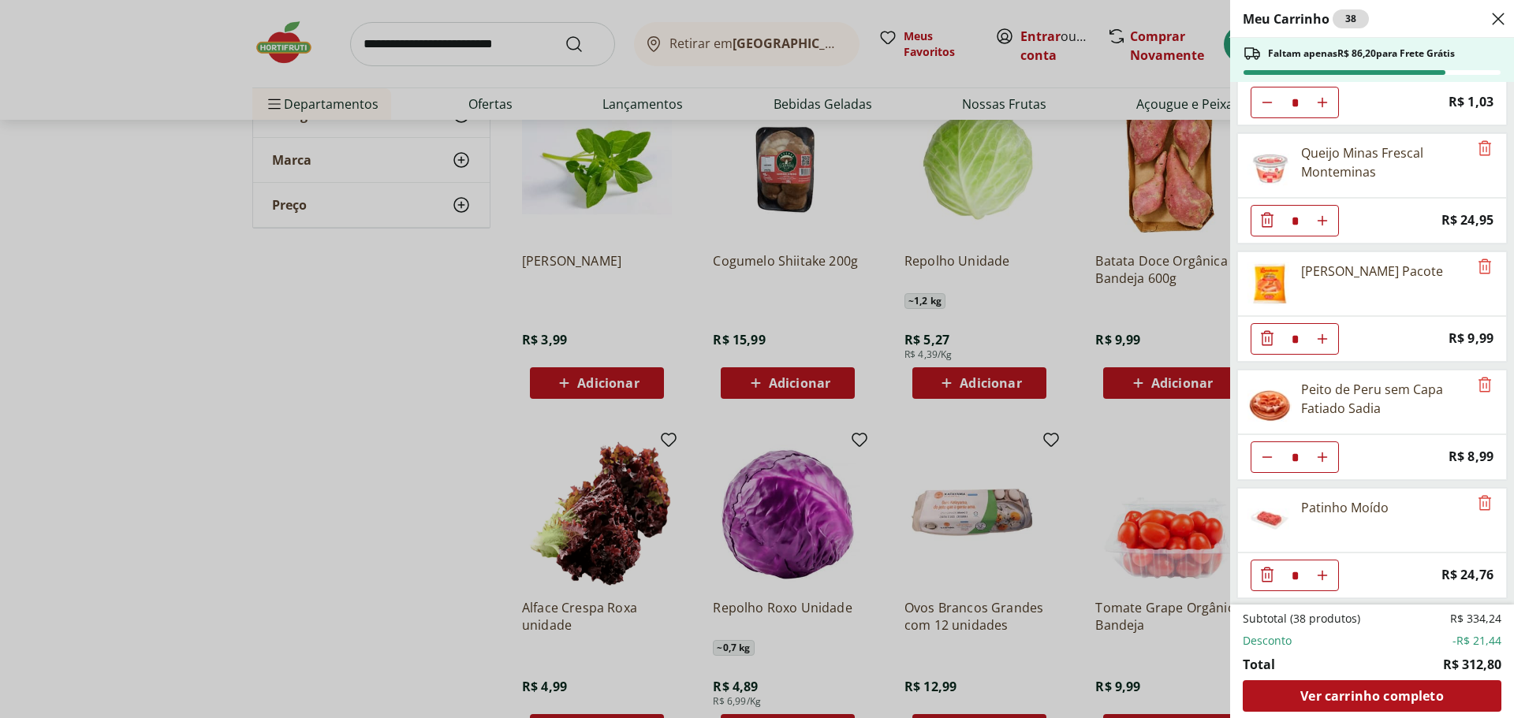
scroll to position [1967, 0]
click at [1341, 697] on span "Ver carrinho completo" at bounding box center [1371, 696] width 143 height 13
